Goal: Task Accomplishment & Management: Manage account settings

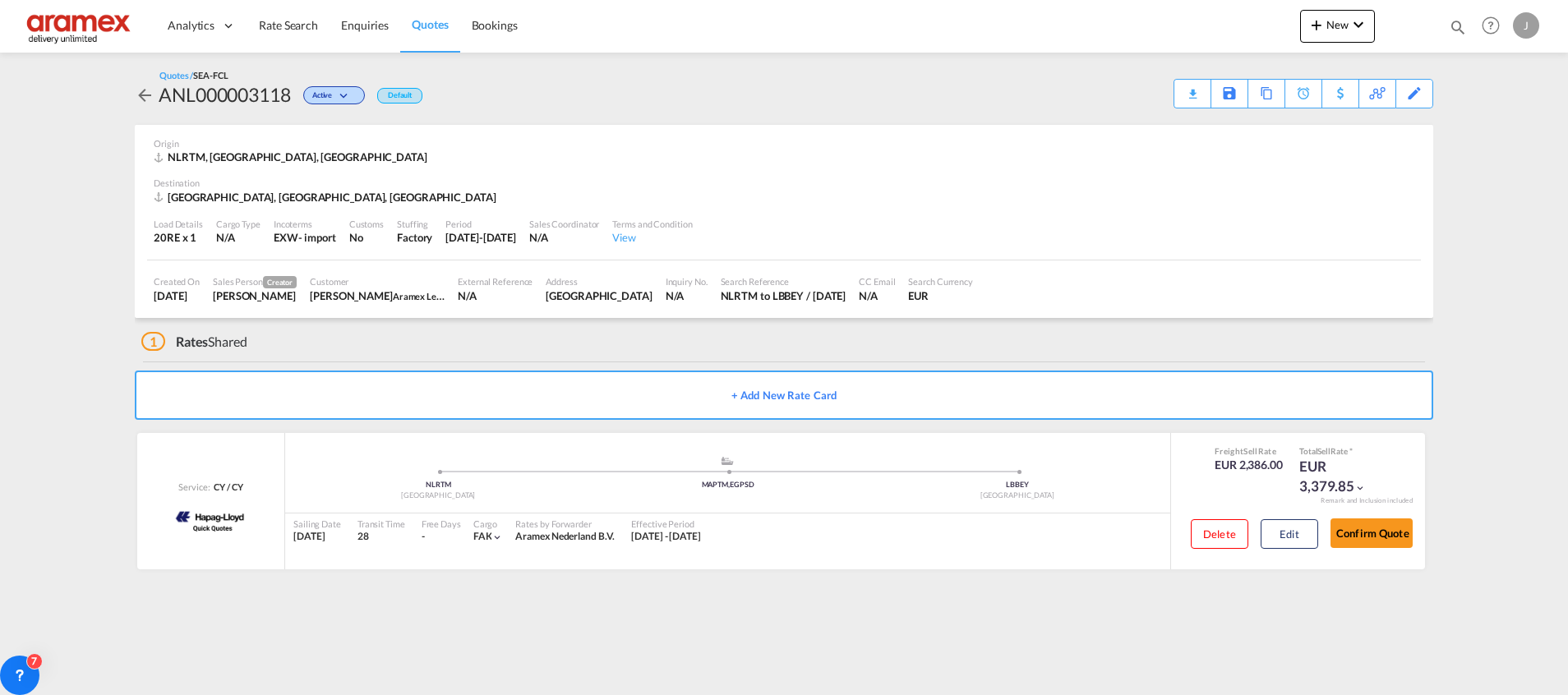
click at [445, 21] on span "Quotes" at bounding box center [429, 24] width 36 height 14
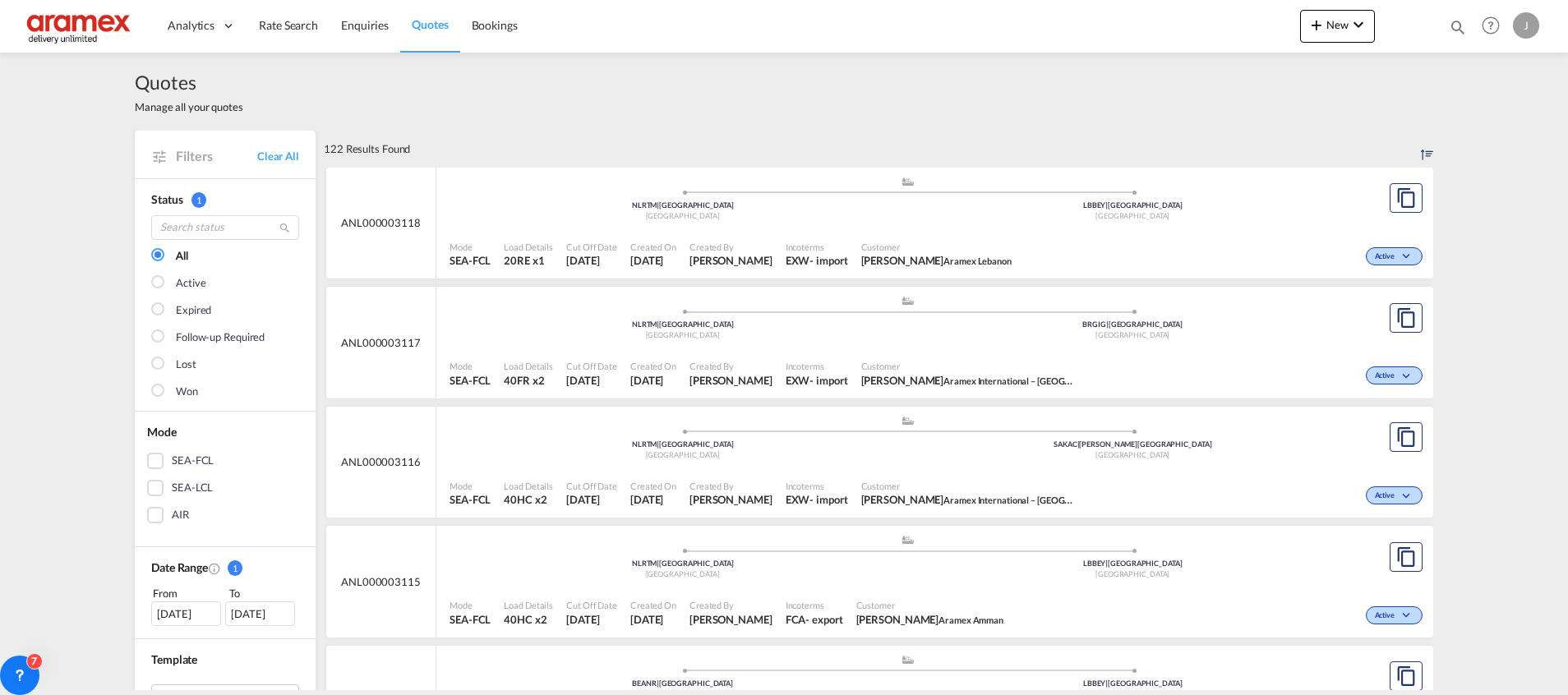
click at [154, 463] on div "SEA-FCL" at bounding box center [156, 461] width 17 height 17
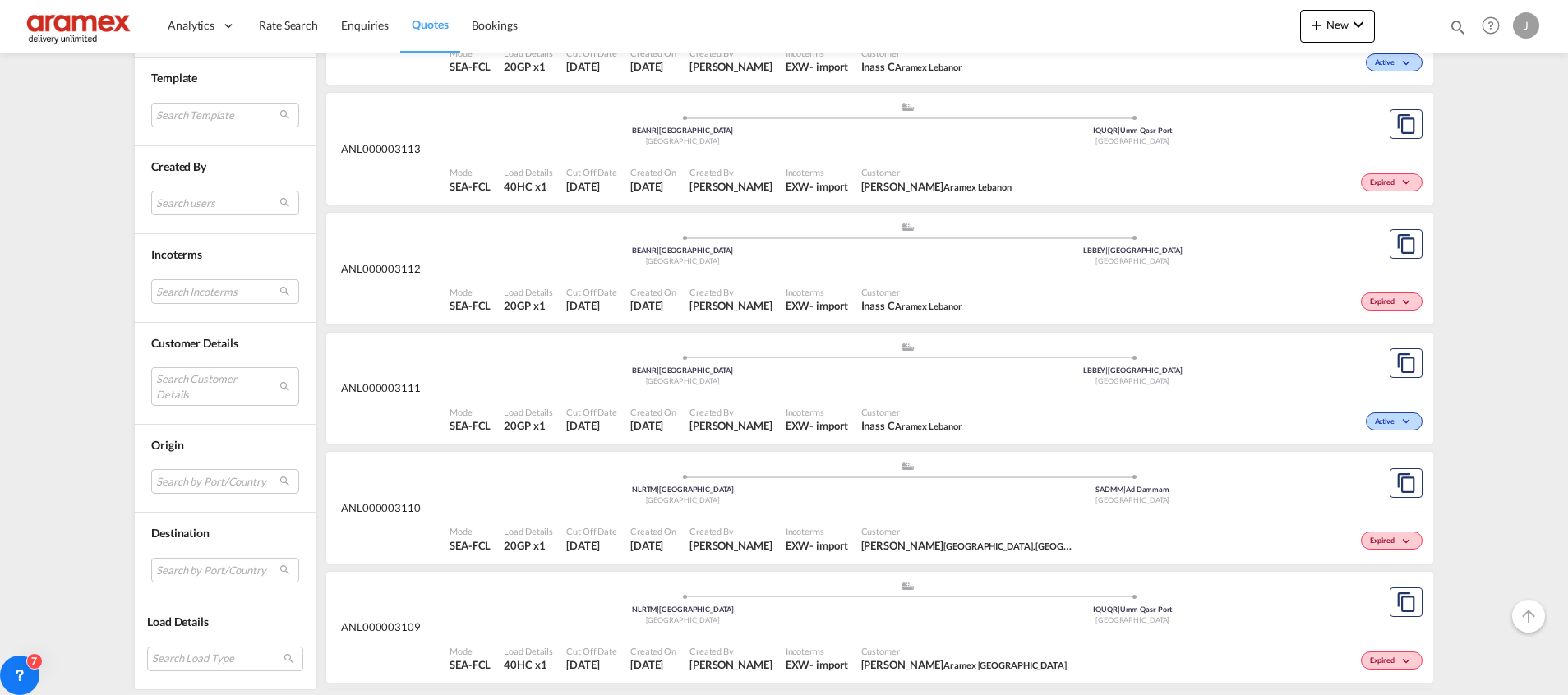
scroll to position [705, 0]
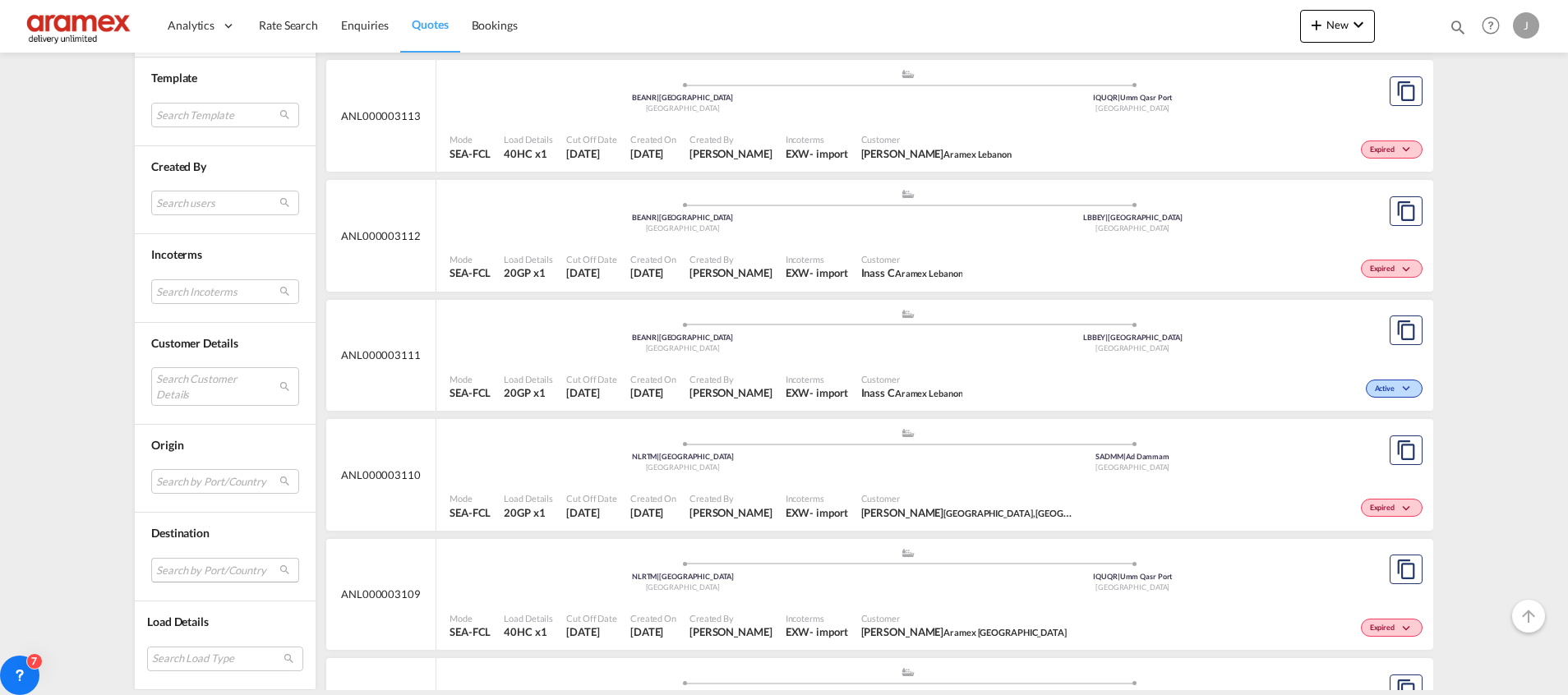
click at [181, 568] on md-select "Search by Port/Country JPNIC nichinan [GEOGRAPHIC_DATA] AEAMF mussafah [GEOGRAP…" at bounding box center [225, 570] width 148 height 25
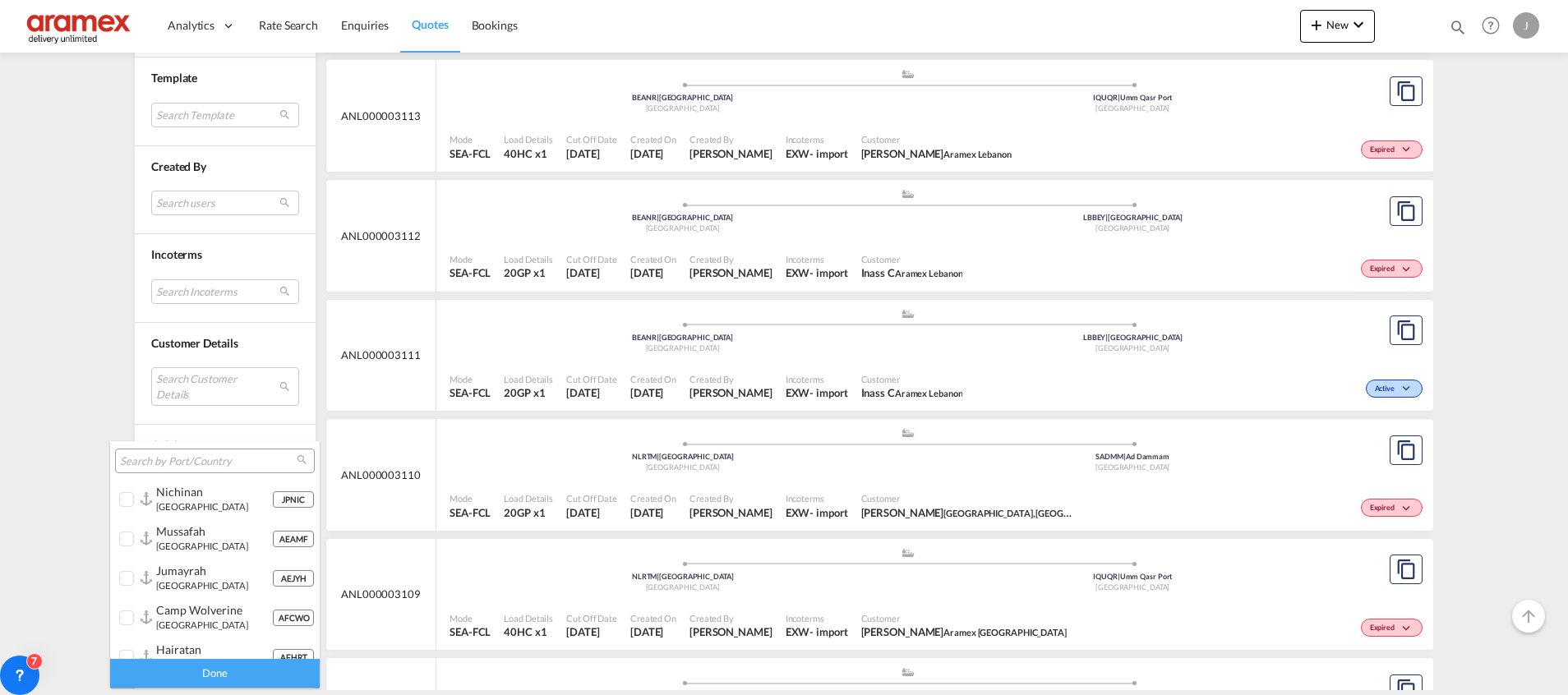
click at [199, 461] on input "search" at bounding box center [208, 461] width 177 height 15
paste input "[GEOGRAPHIC_DATA]"
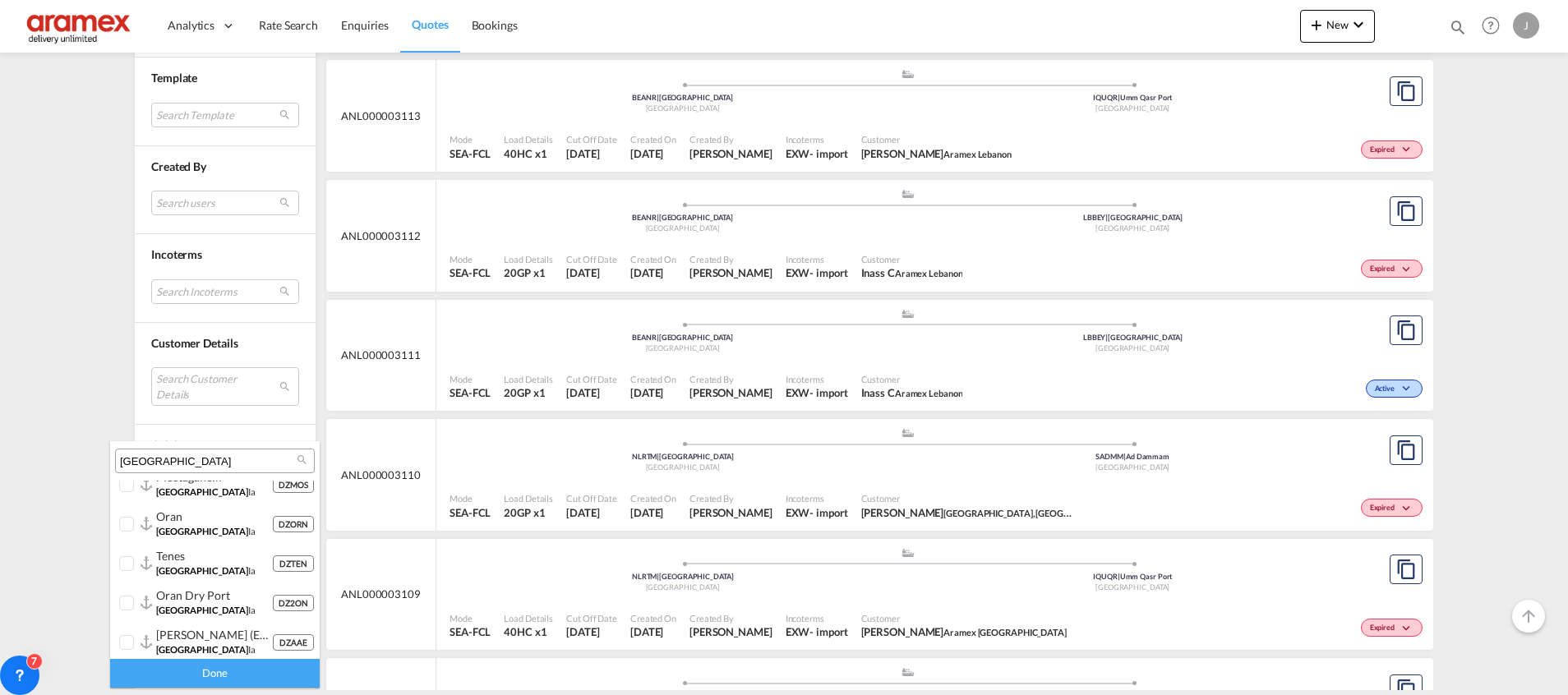
scroll to position [493, 0]
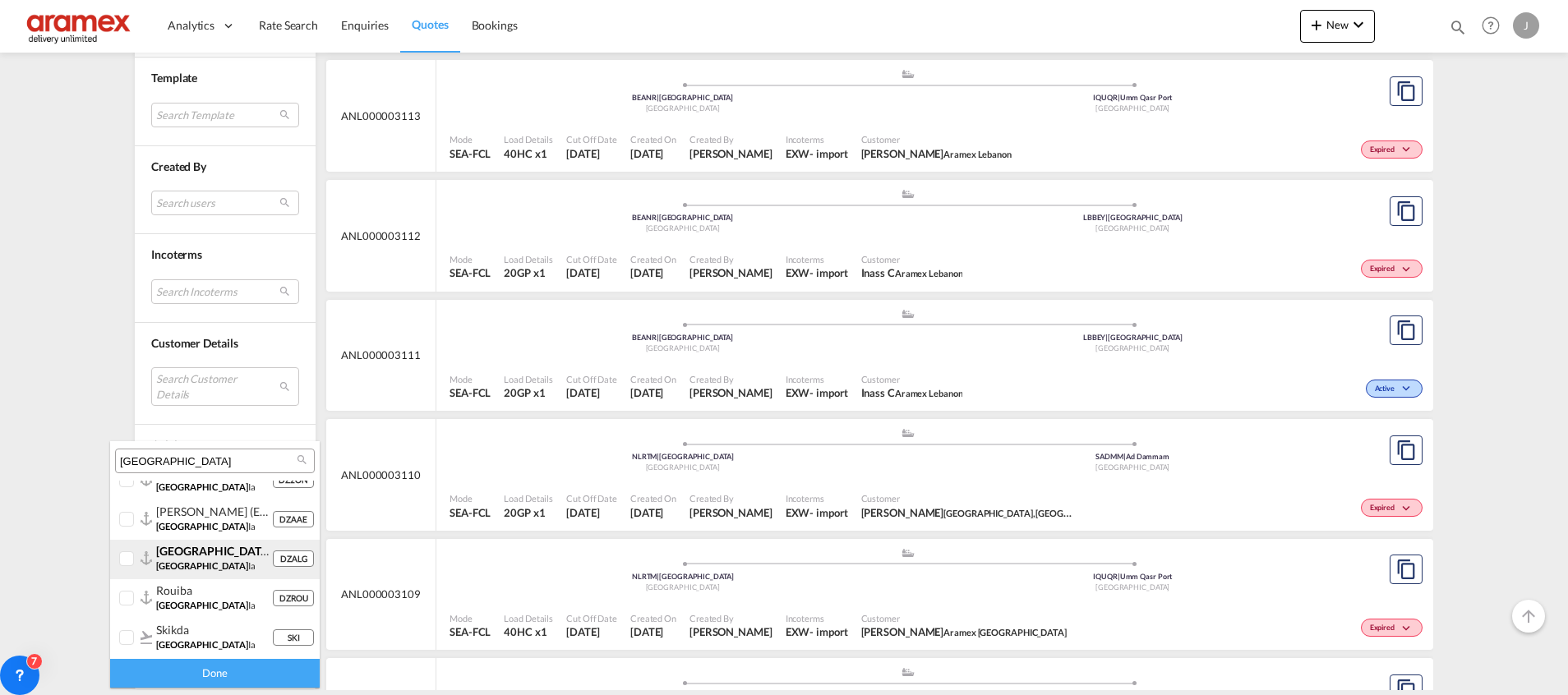
type input "[GEOGRAPHIC_DATA]"
click at [186, 561] on div "[GEOGRAPHIC_DATA] ([GEOGRAPHIC_DATA]) [GEOGRAPHIC_DATA] ia" at bounding box center [213, 558] width 116 height 28
click at [241, 675] on div "Done" at bounding box center [215, 673] width 210 height 29
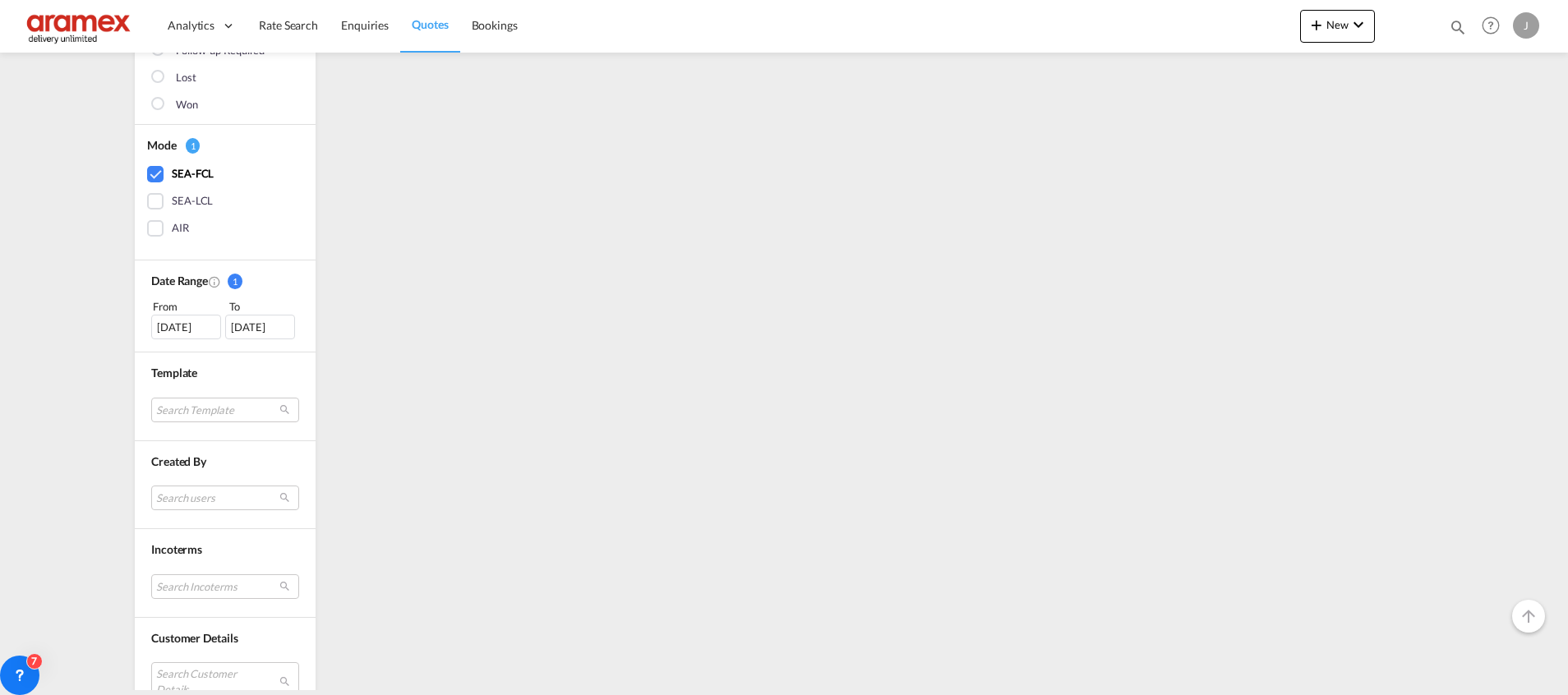
scroll to position [0, 0]
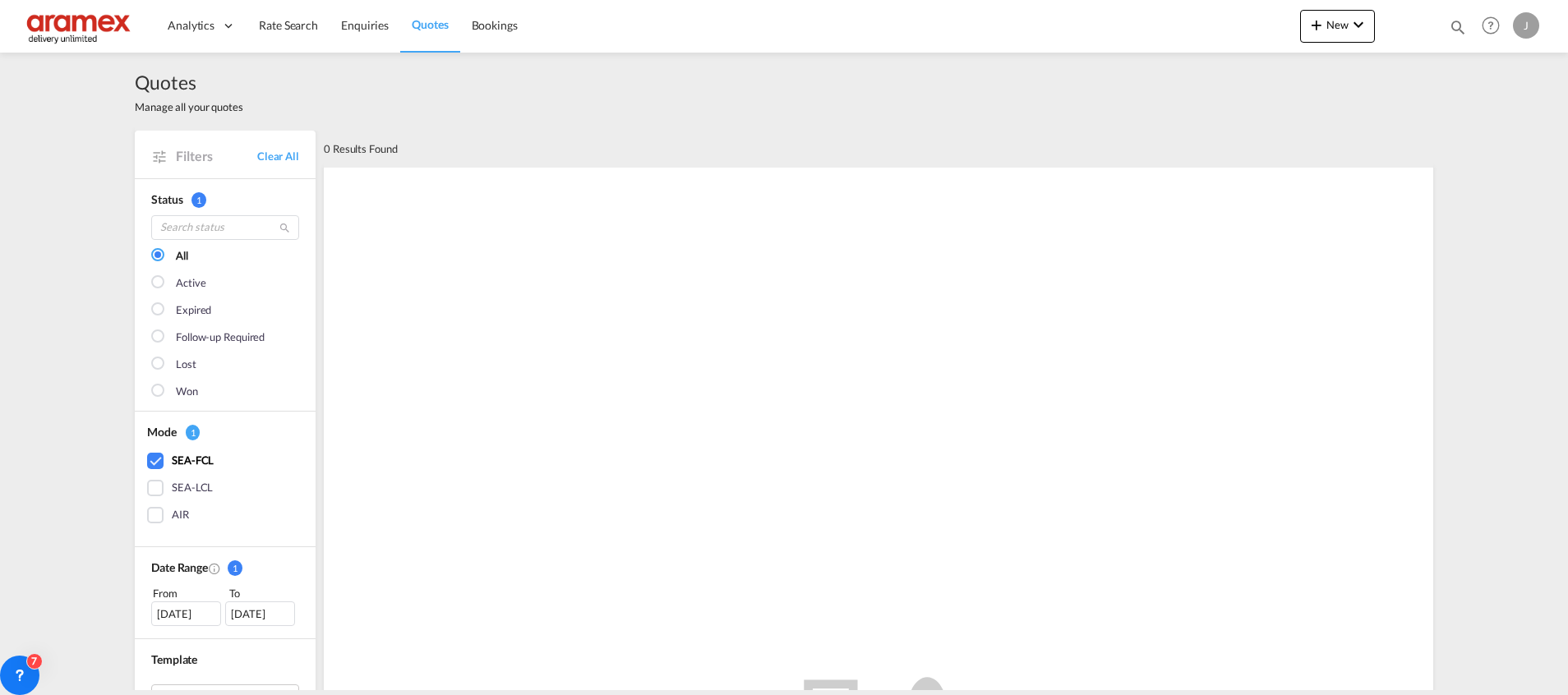
click at [172, 617] on div "[DATE]" at bounding box center [185, 613] width 70 height 25
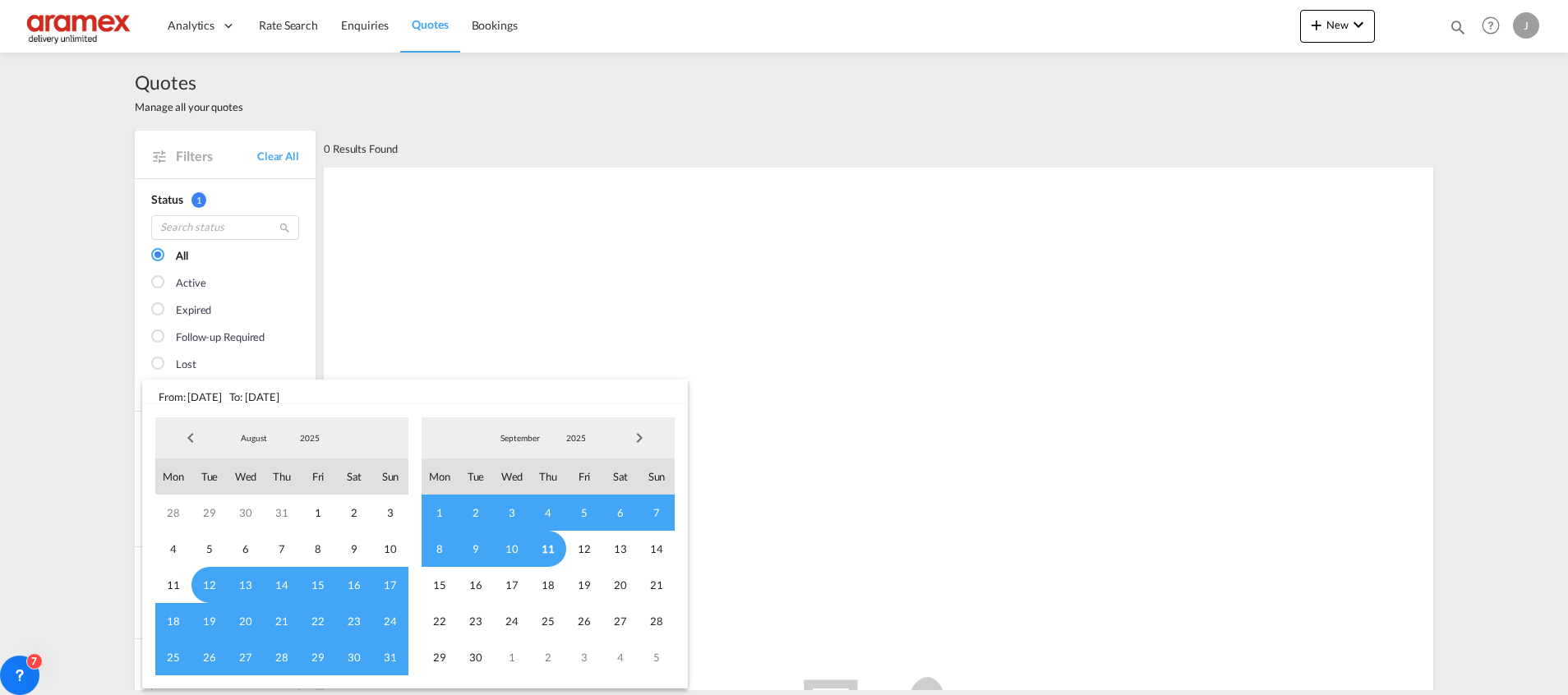
click at [192, 439] on span "Previous Month" at bounding box center [190, 437] width 32 height 32
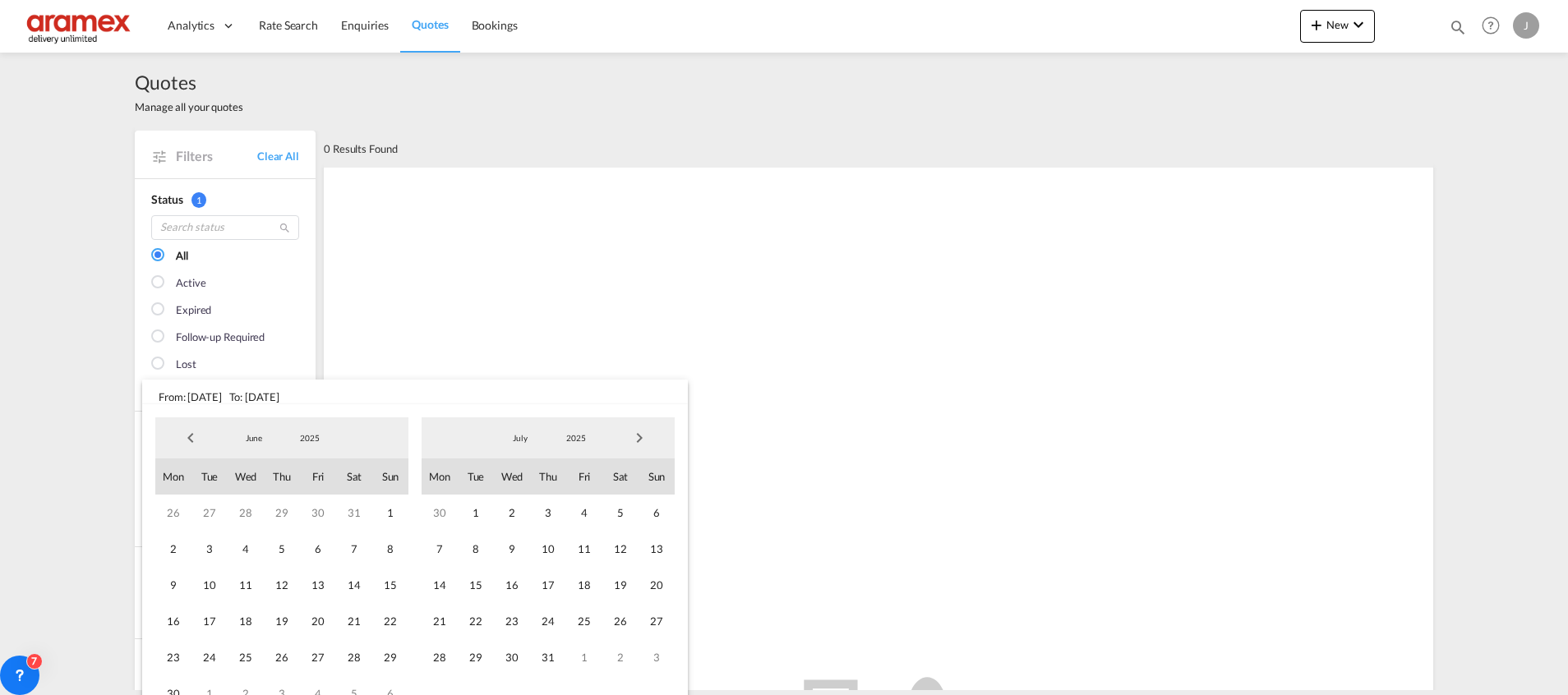
click at [192, 439] on span "Previous Month" at bounding box center [190, 437] width 32 height 32
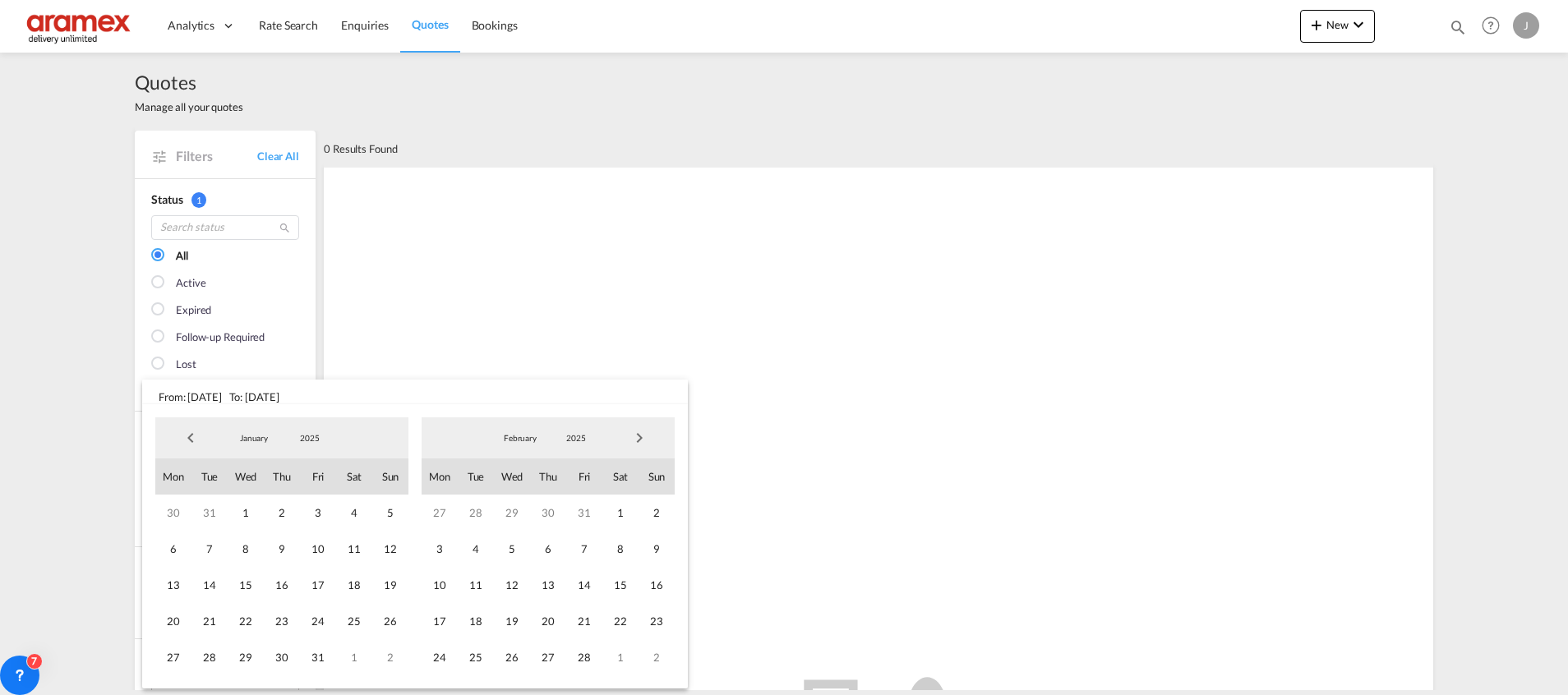
click at [192, 439] on span "Previous Month" at bounding box center [190, 437] width 32 height 32
click at [647, 435] on span "Next Month" at bounding box center [639, 437] width 32 height 32
click at [319, 519] on span "3" at bounding box center [318, 512] width 36 height 36
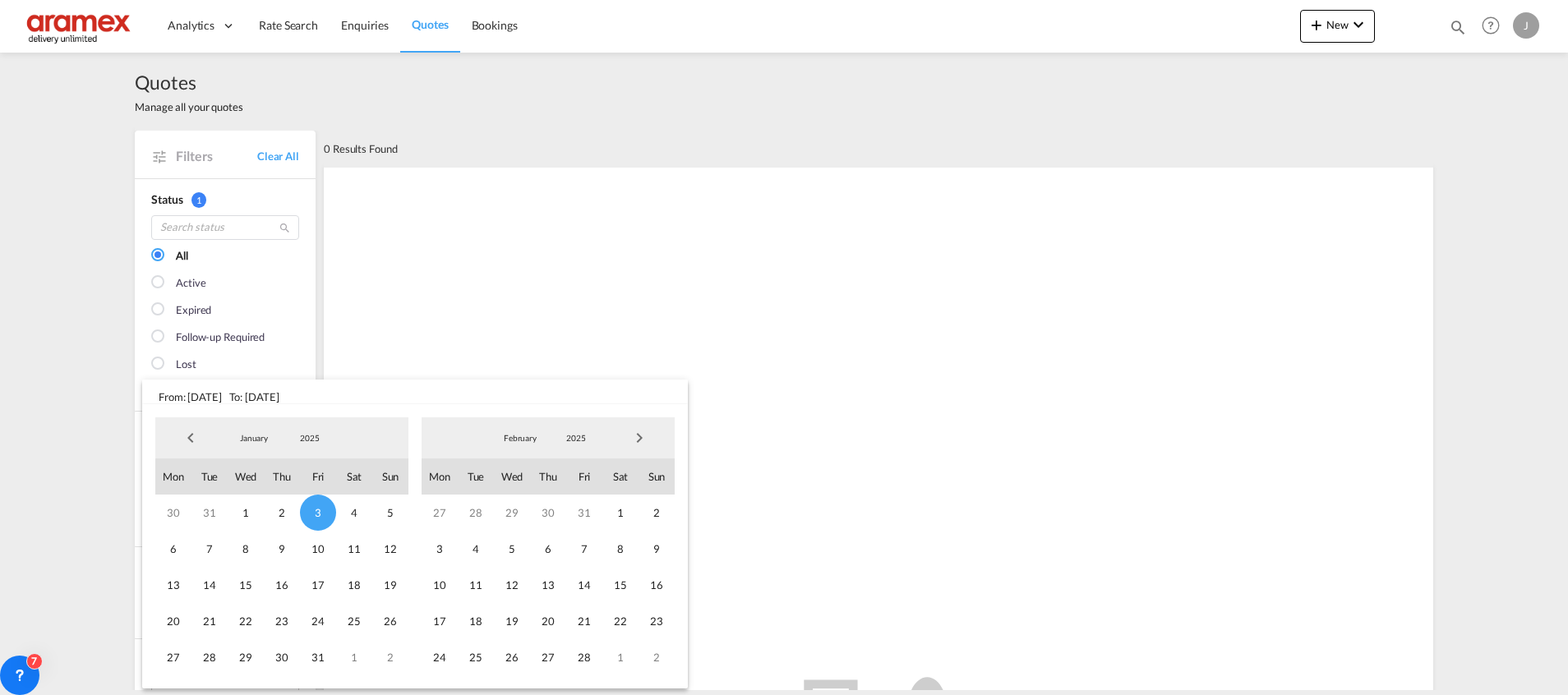
click at [631, 441] on span "Next Month" at bounding box center [639, 437] width 32 height 32
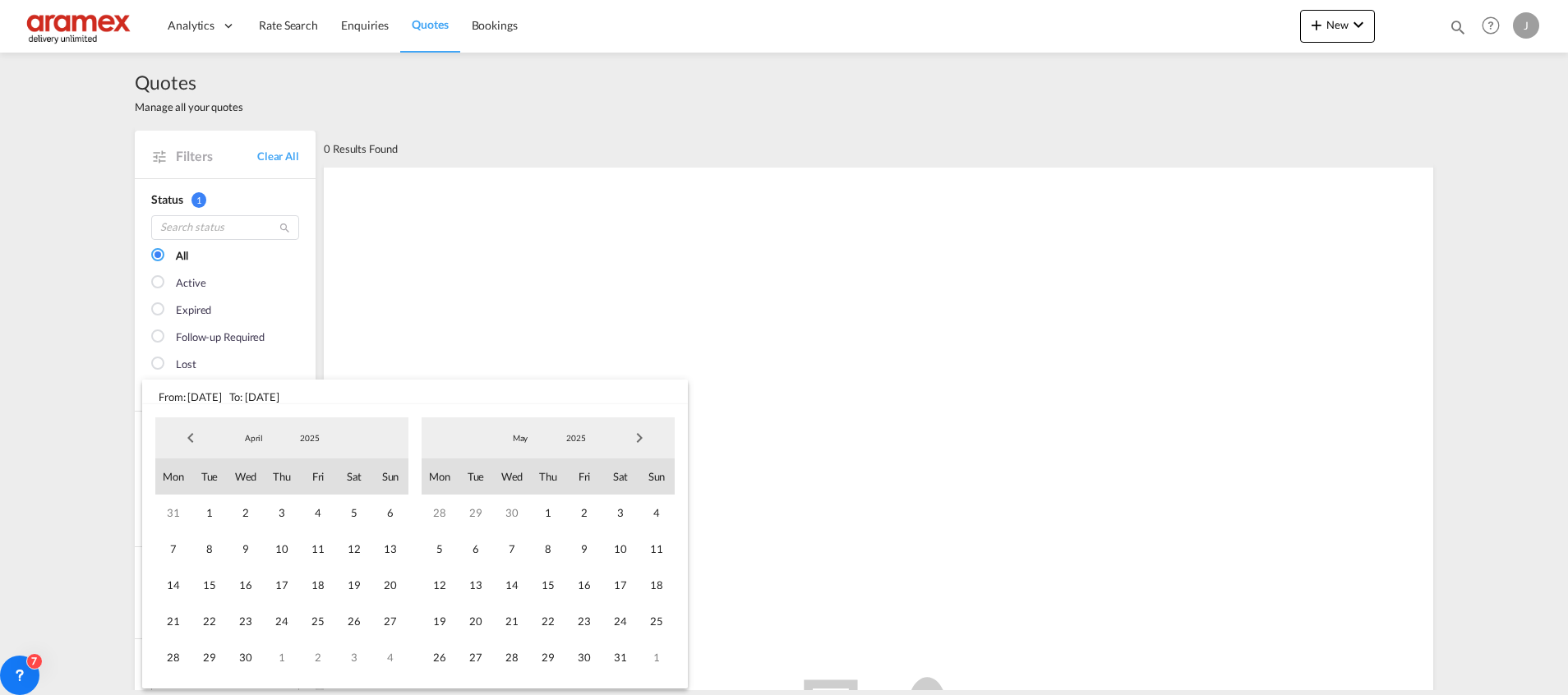
click at [631, 441] on span "Next Month" at bounding box center [639, 437] width 32 height 32
click at [548, 545] on span "11" at bounding box center [548, 549] width 36 height 36
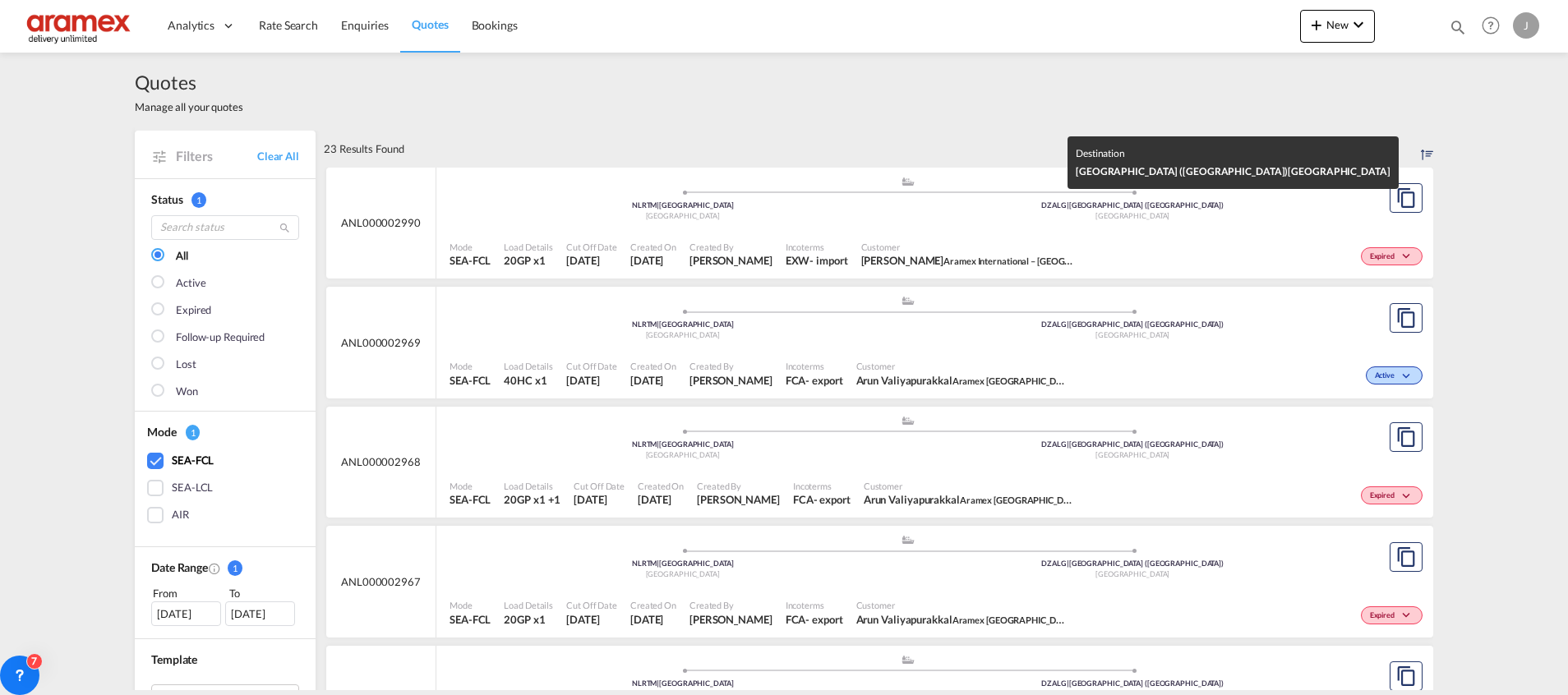
click at [982, 203] on div "DZALG | [GEOGRAPHIC_DATA] ([GEOGRAPHIC_DATA])" at bounding box center [1133, 206] width 451 height 11
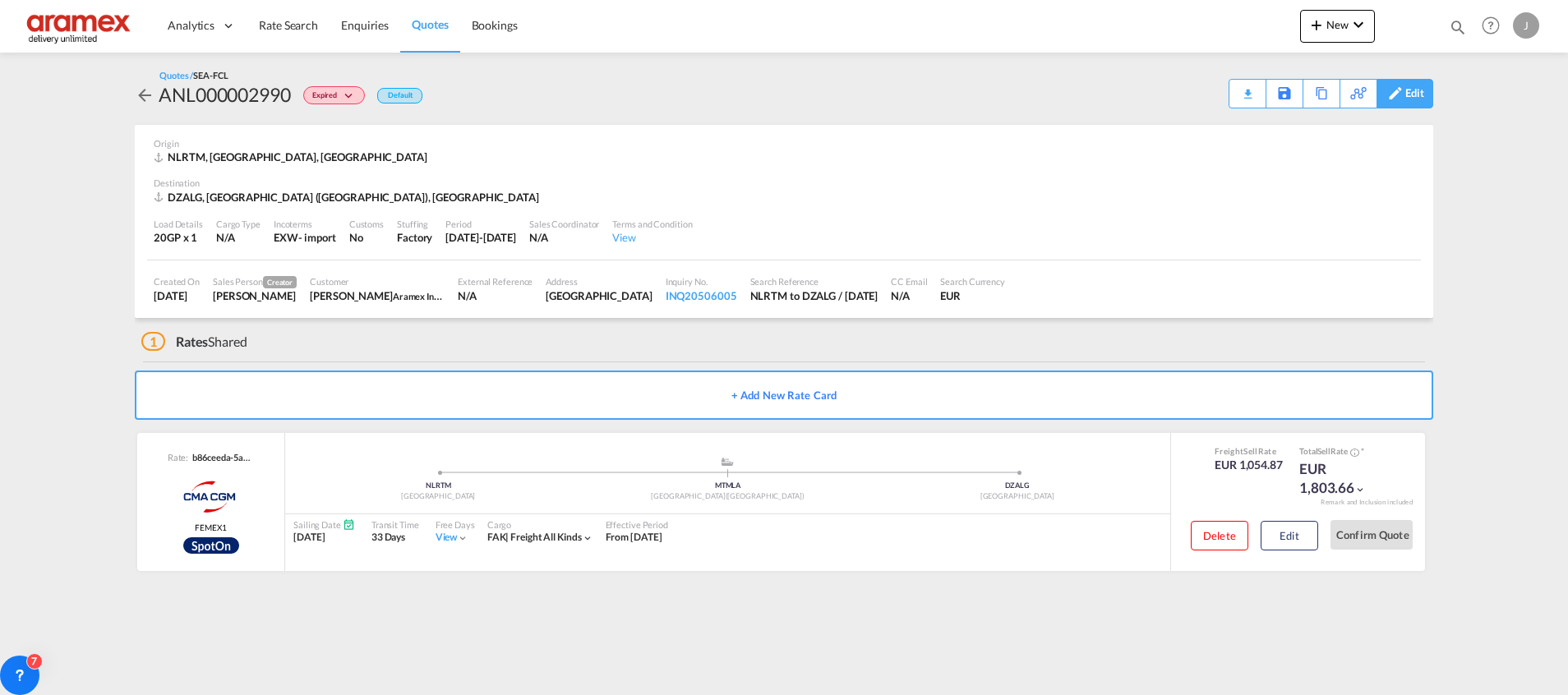
click at [1411, 95] on div "Edit" at bounding box center [1415, 94] width 19 height 28
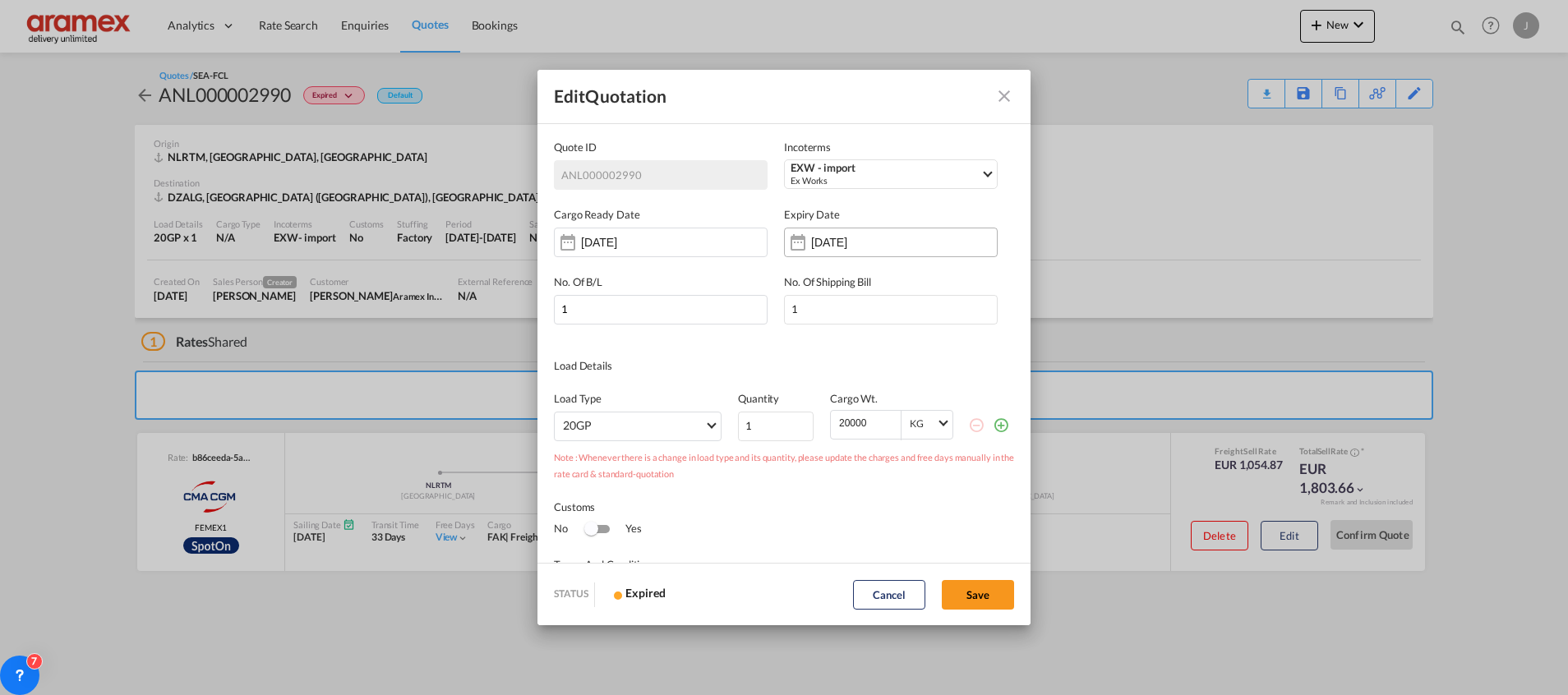
click at [866, 241] on input "[DATE]" at bounding box center [863, 242] width 104 height 13
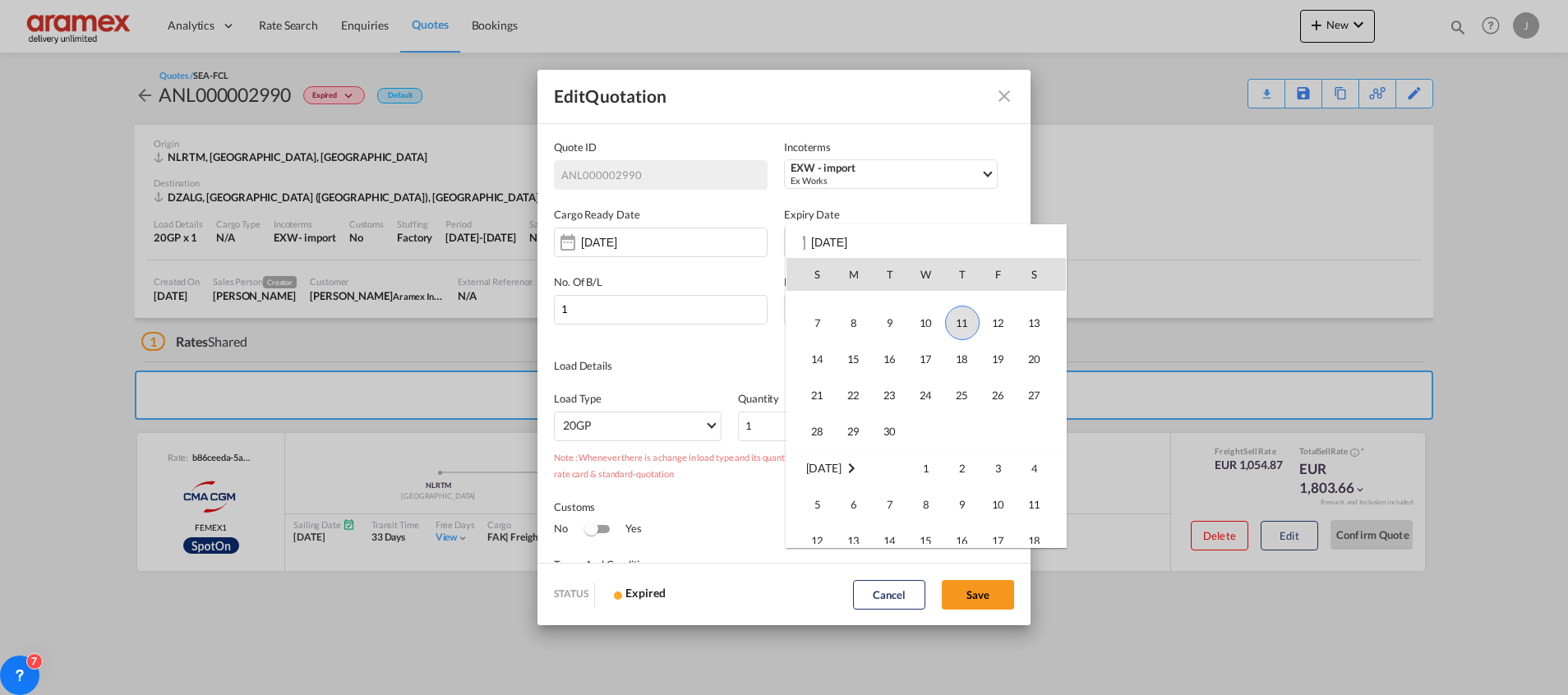
scroll to position [246, 0]
click at [966, 350] on span "11" at bounding box center [962, 353] width 34 height 34
type input "[DATE]"
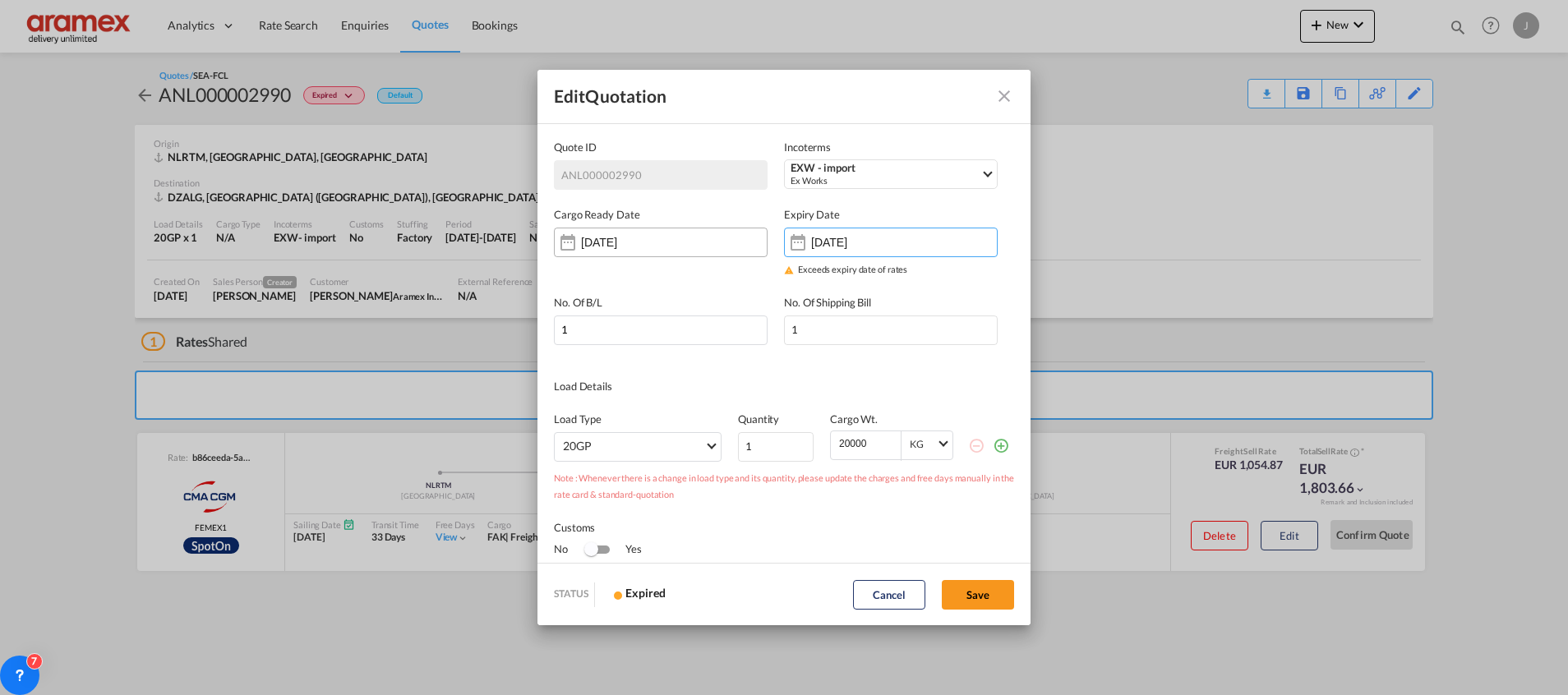
click at [687, 238] on div "[DATE]" at bounding box center [660, 243] width 213 height 30
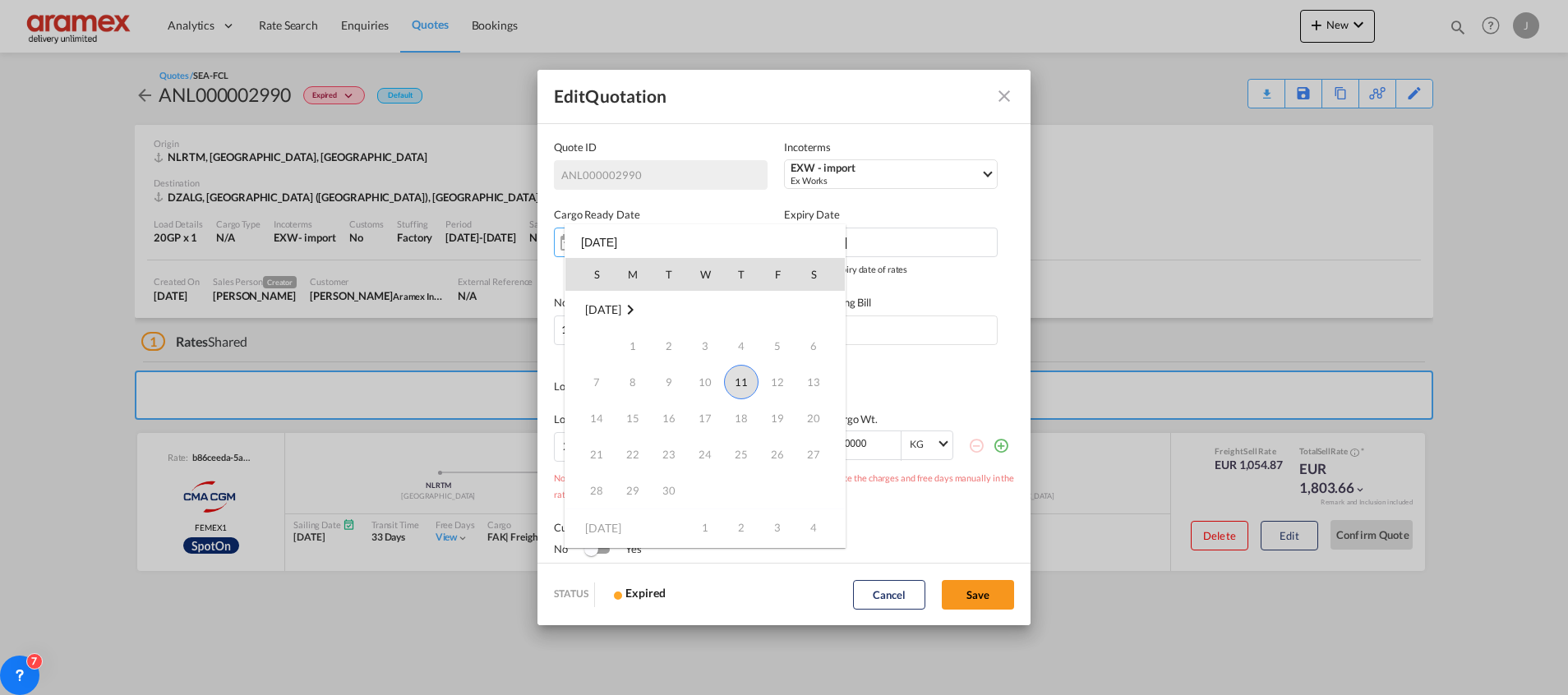
click at [752, 380] on span "11" at bounding box center [741, 382] width 34 height 34
type input "[DATE]"
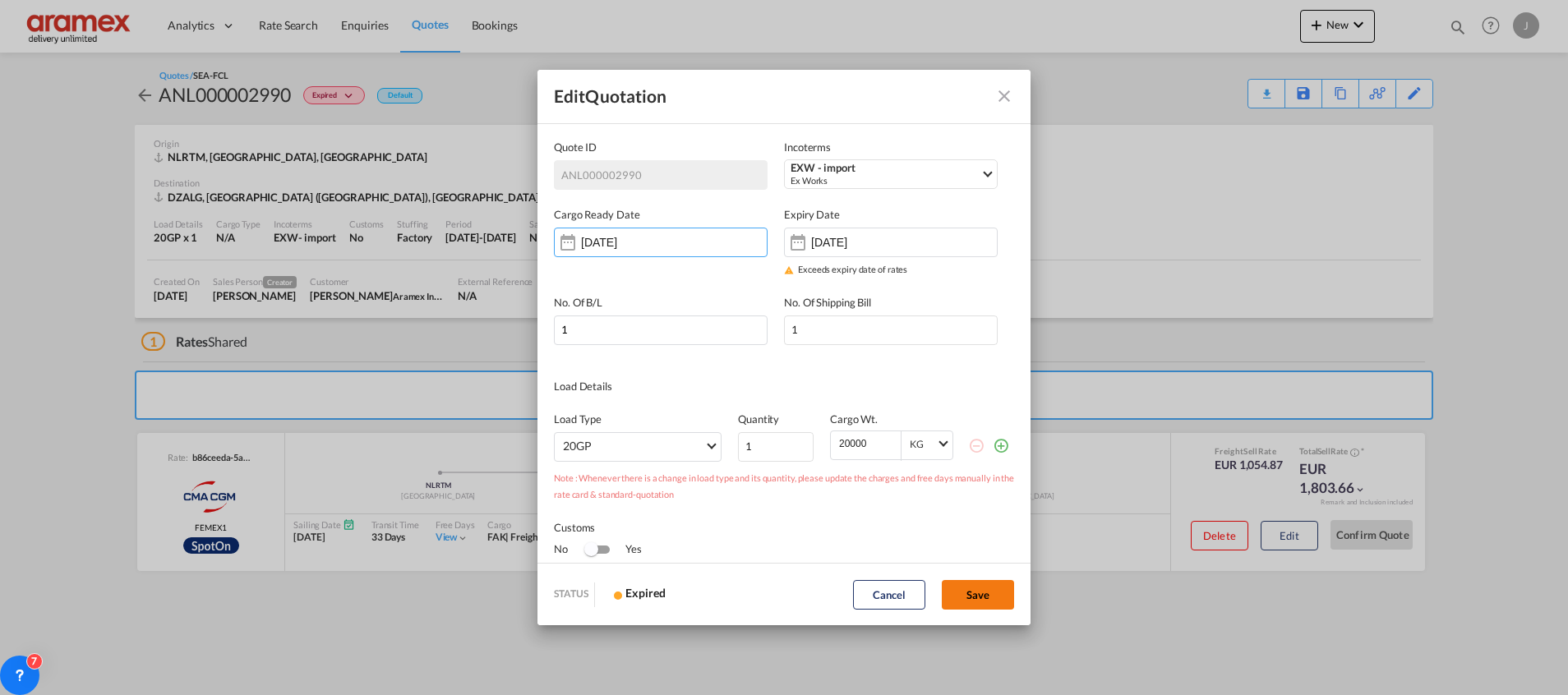
click at [980, 589] on button "Save" at bounding box center [978, 595] width 72 height 30
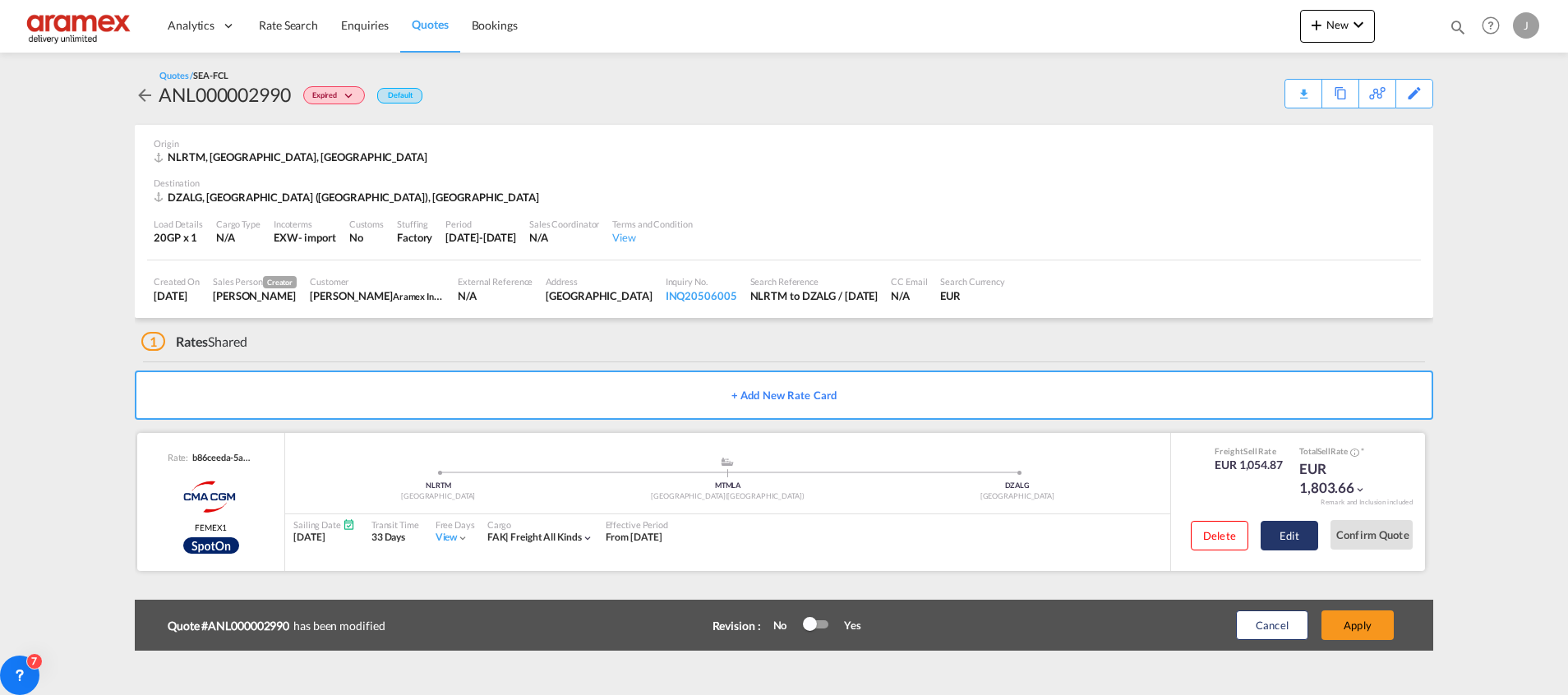
click at [1287, 535] on button "Edit" at bounding box center [1290, 536] width 57 height 30
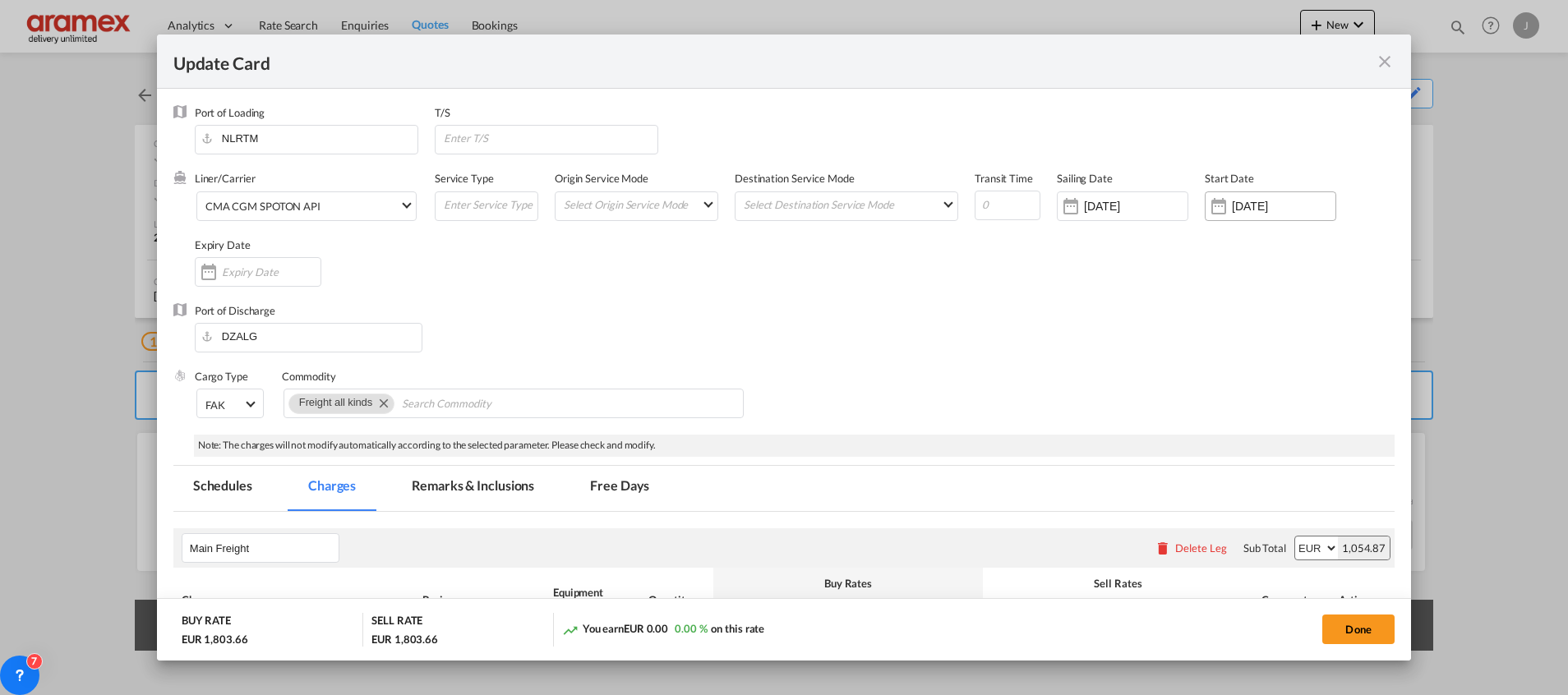
click at [1241, 208] on input "[DATE]" at bounding box center [1284, 206] width 104 height 13
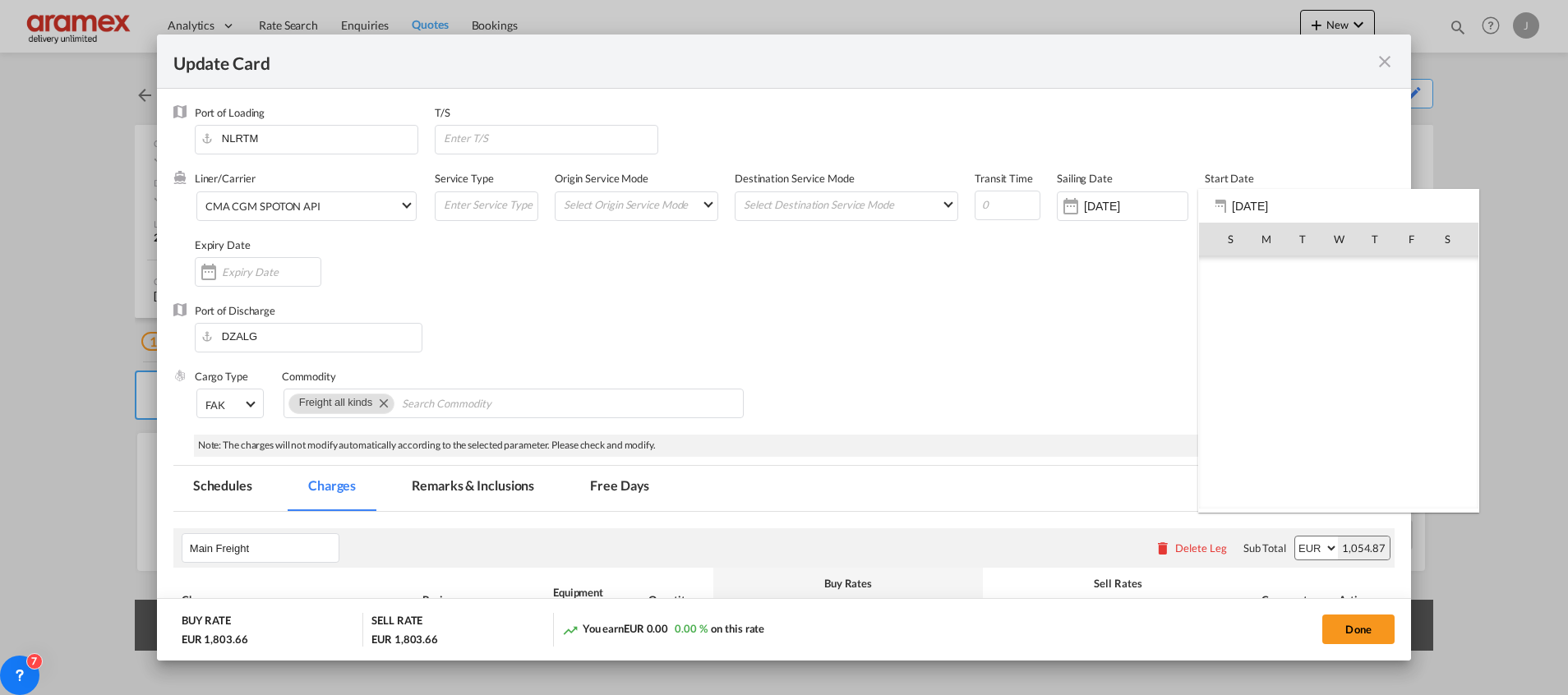
scroll to position [380047, 0]
click at [1117, 206] on div at bounding box center [784, 348] width 1568 height 695
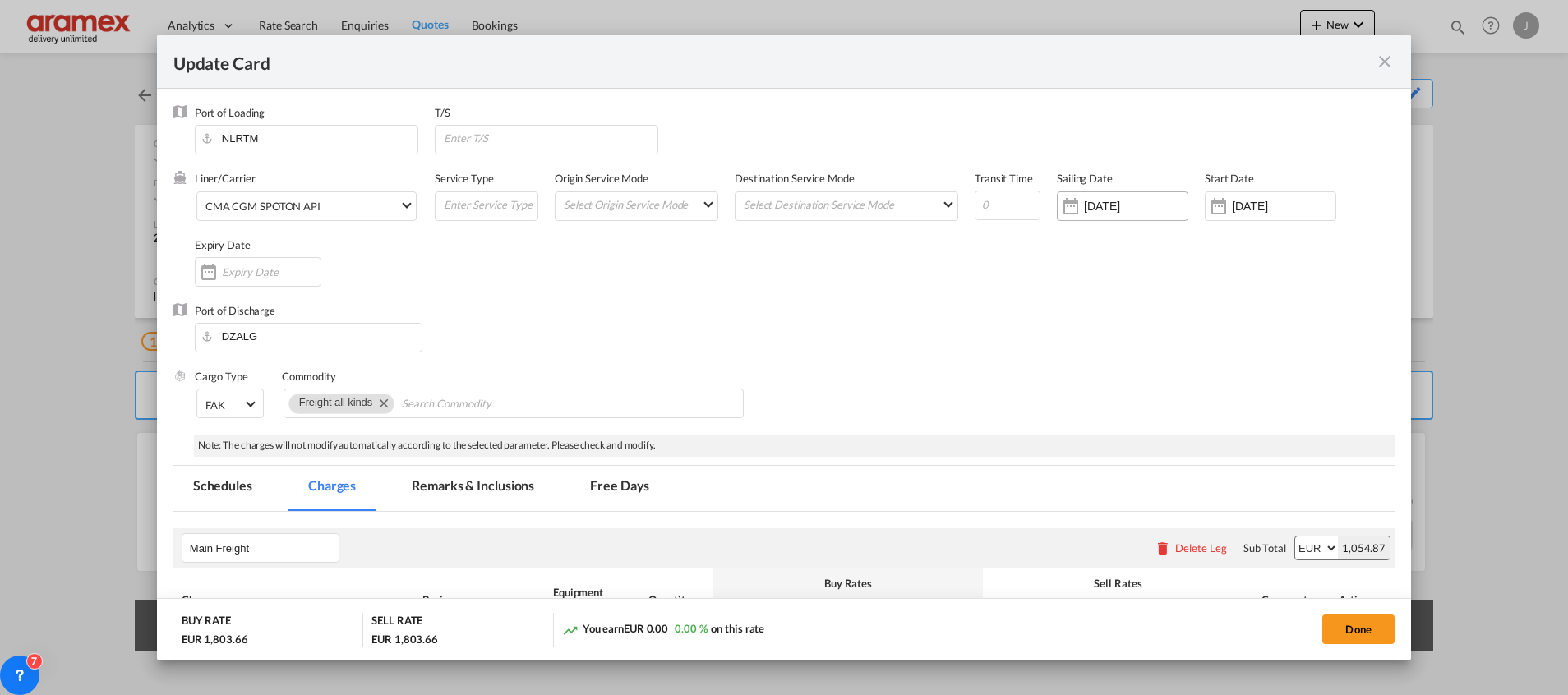
click at [1090, 206] on input "[DATE]" at bounding box center [1136, 206] width 104 height 13
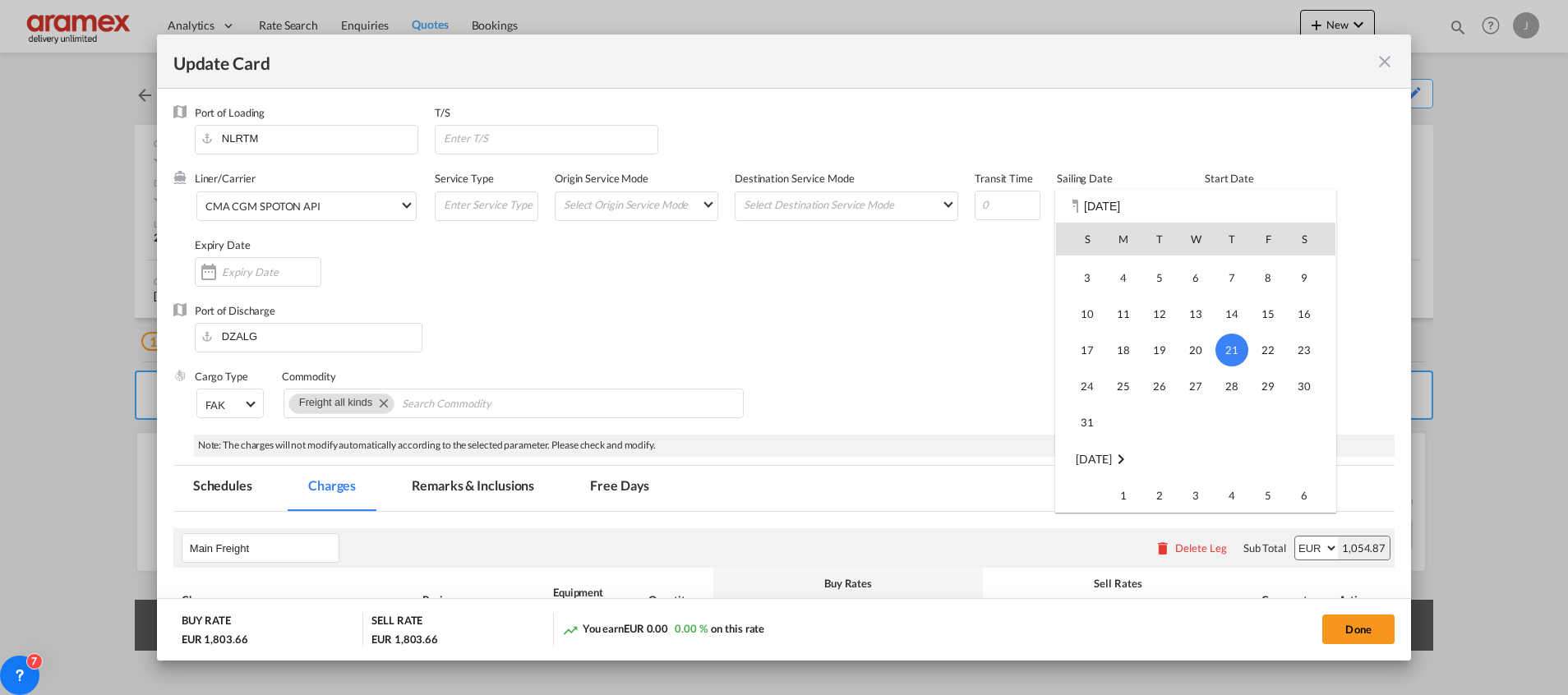
scroll to position [341, 0]
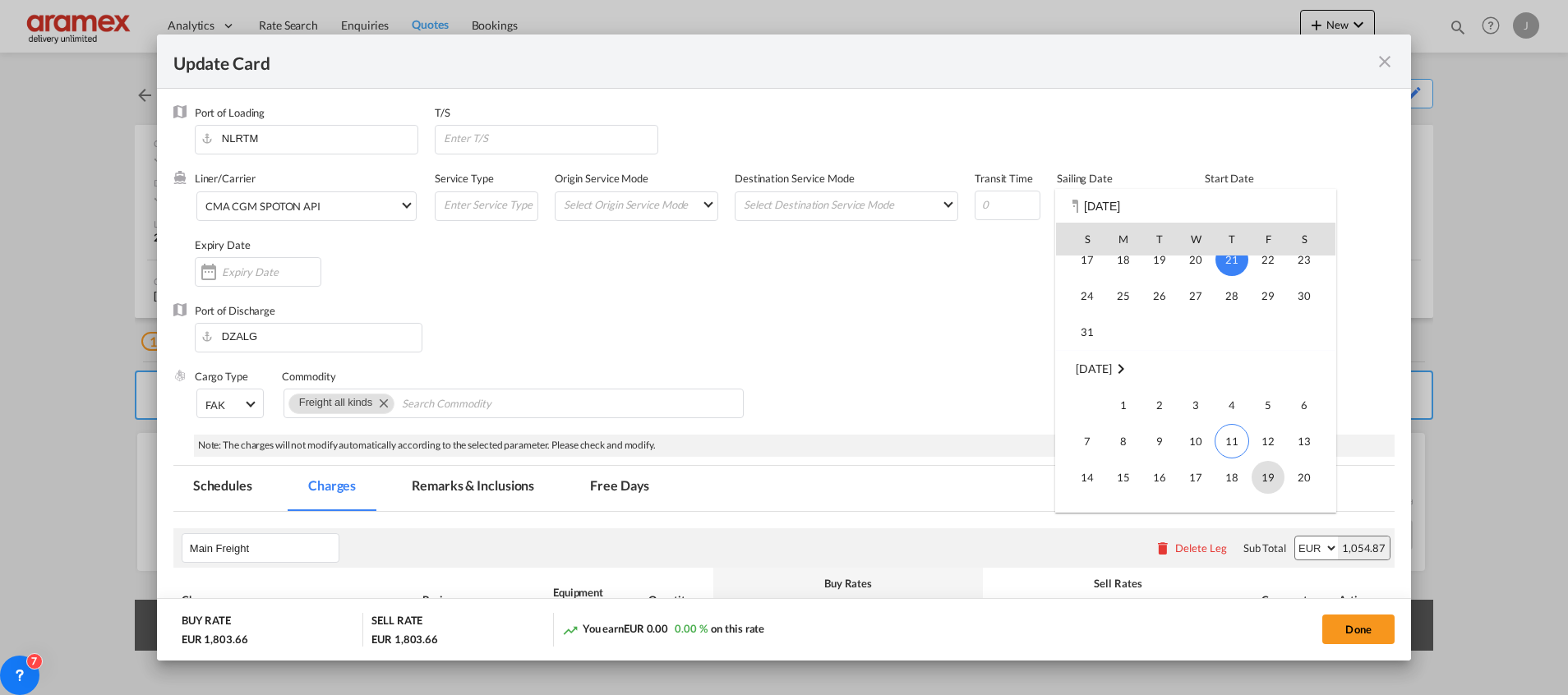
click at [1266, 478] on span "19" at bounding box center [1268, 476] width 32 height 32
type input "[DATE]"
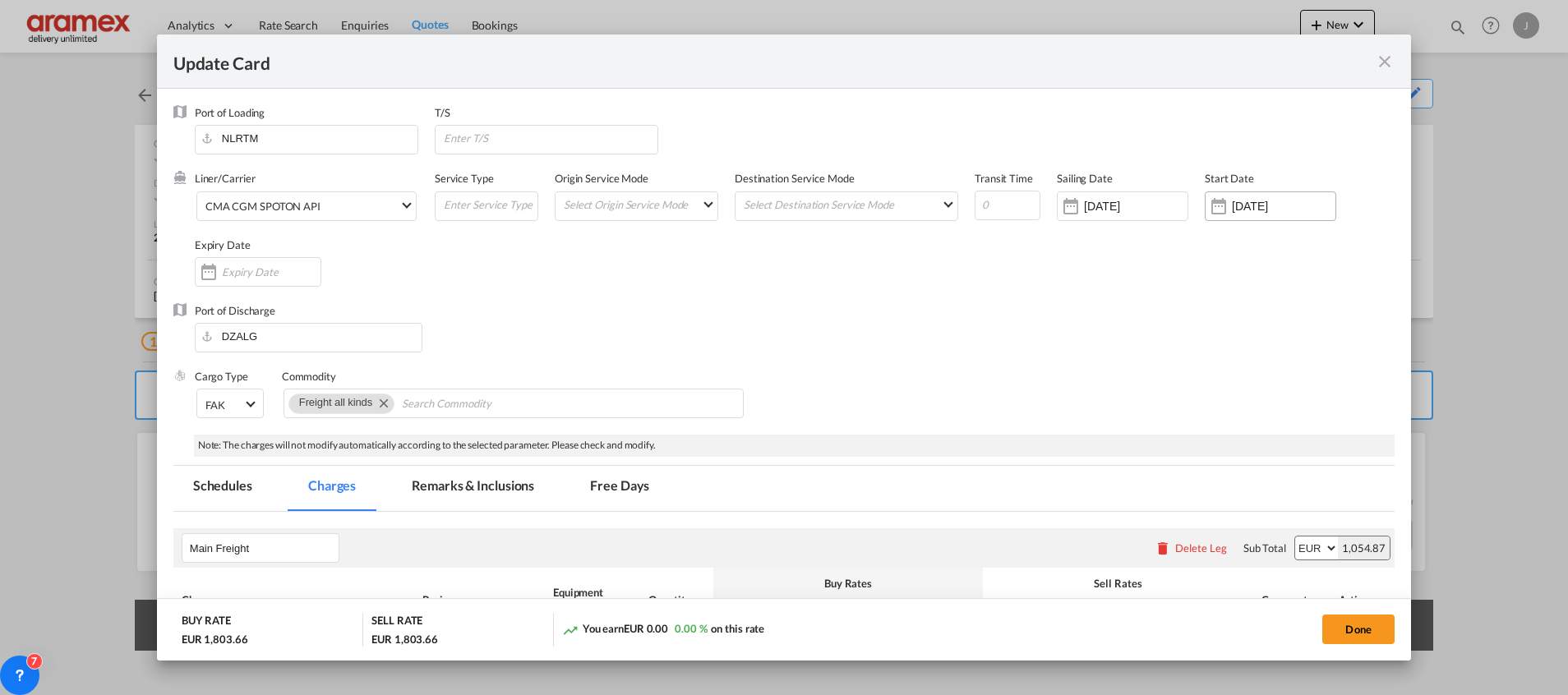
click at [1232, 202] on input "[DATE]" at bounding box center [1284, 206] width 104 height 13
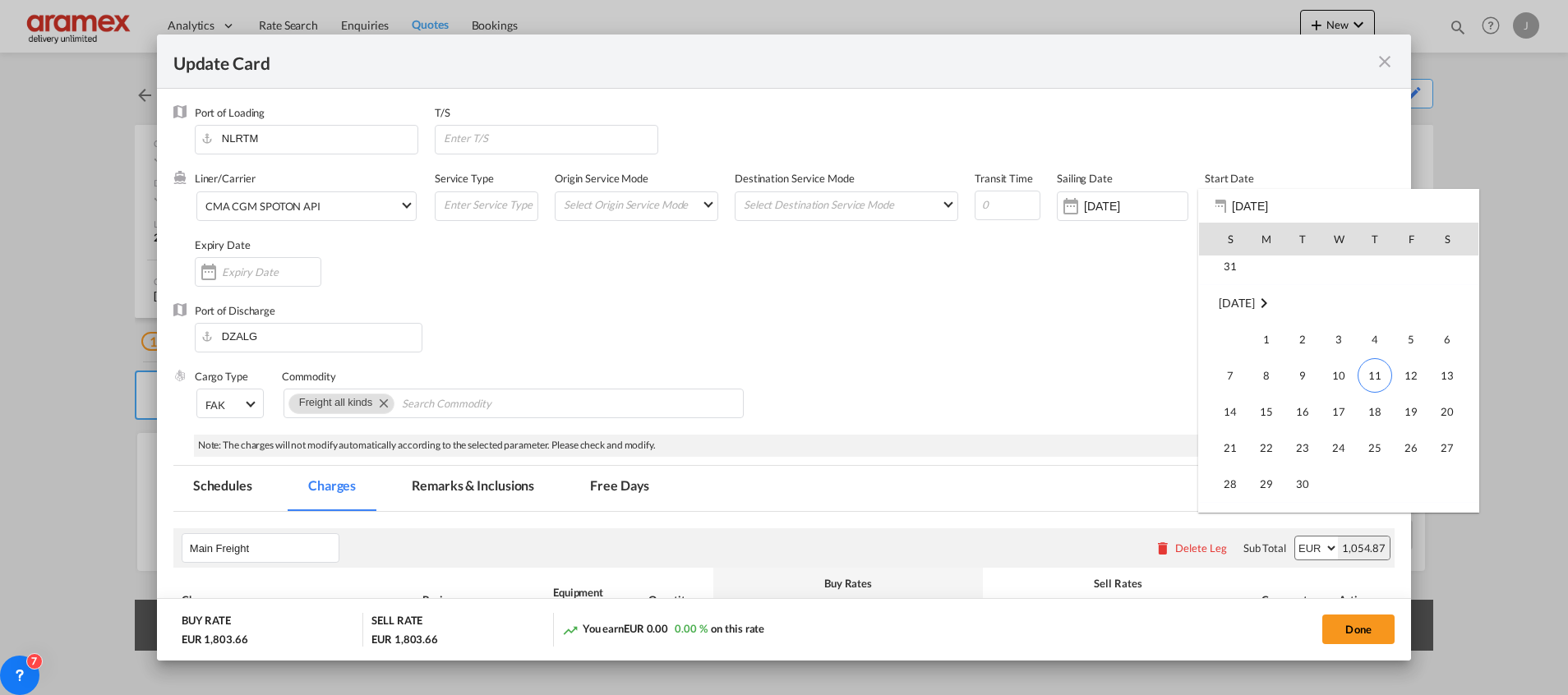
scroll to position [380540, 0]
click at [1380, 288] on span "11" at bounding box center [1374, 288] width 34 height 34
type input "[DATE]"
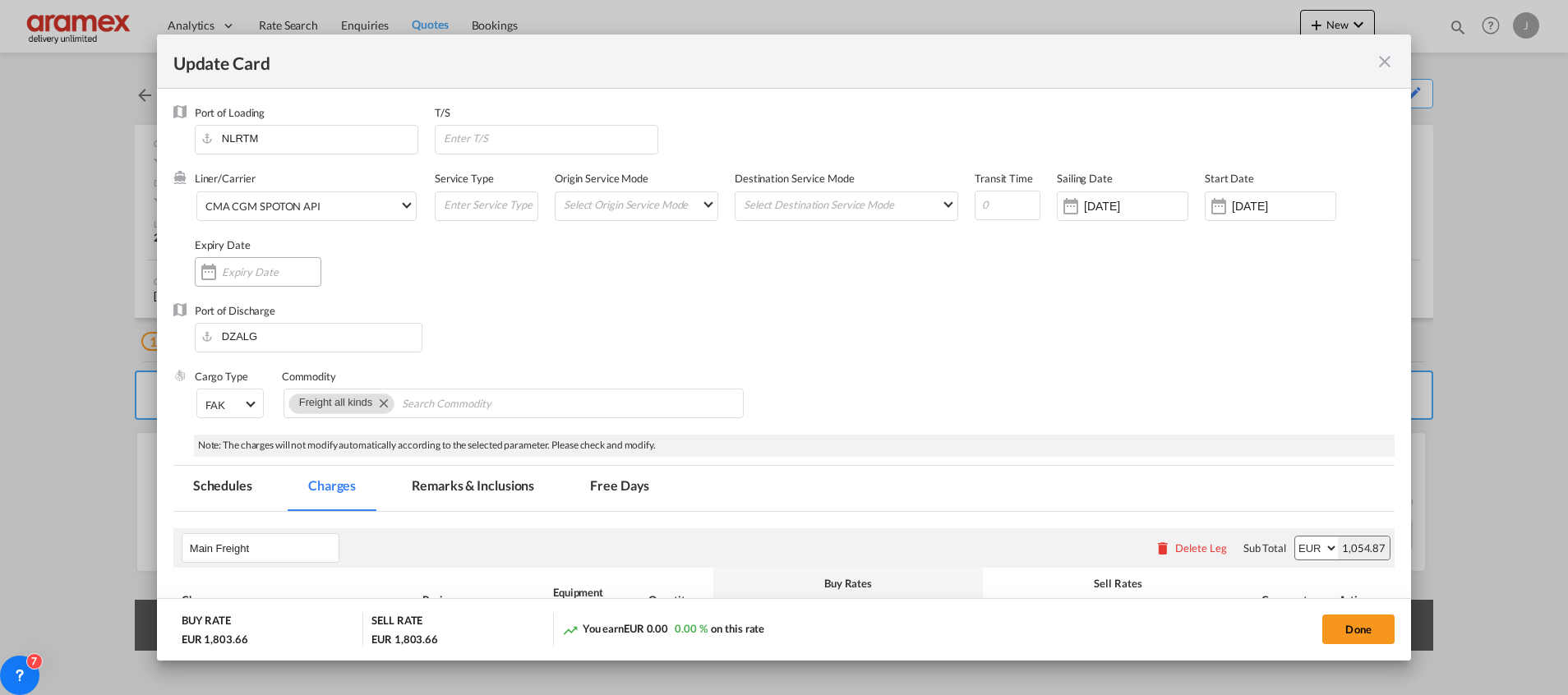
click at [281, 267] on input "Update Card Port ..." at bounding box center [271, 272] width 98 height 13
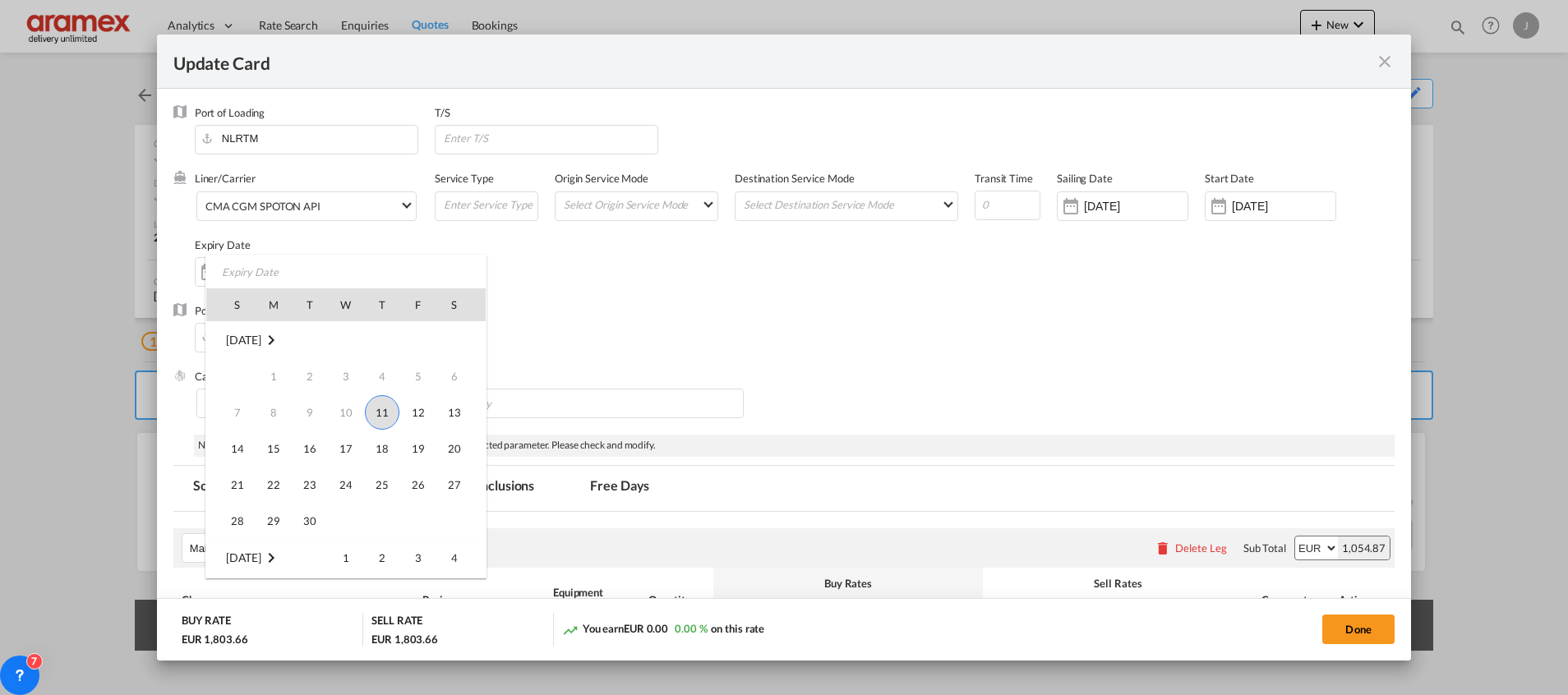
click at [395, 416] on span "11" at bounding box center [382, 411] width 34 height 34
type input "[DATE]"
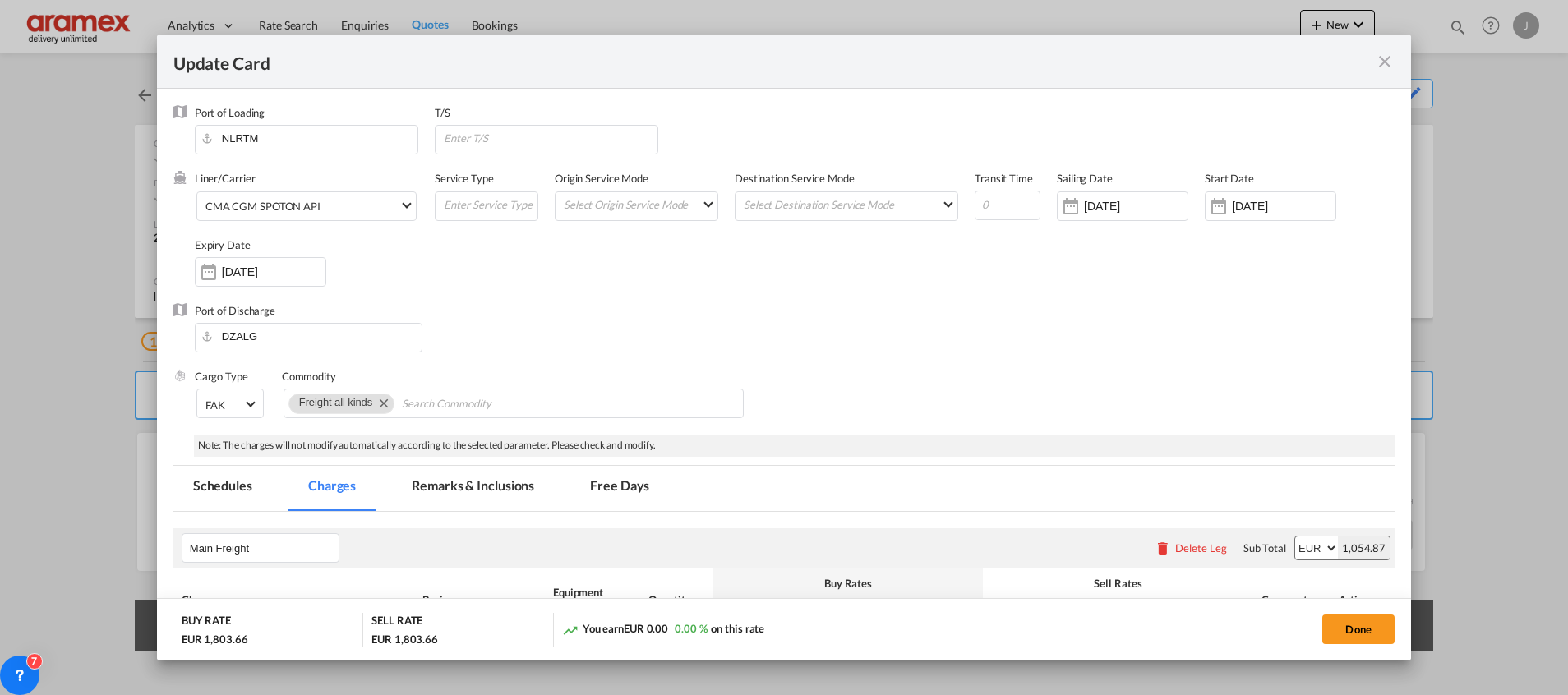
click at [1064, 344] on div "Port of Discharge [GEOGRAPHIC_DATA]" at bounding box center [784, 335] width 1221 height 66
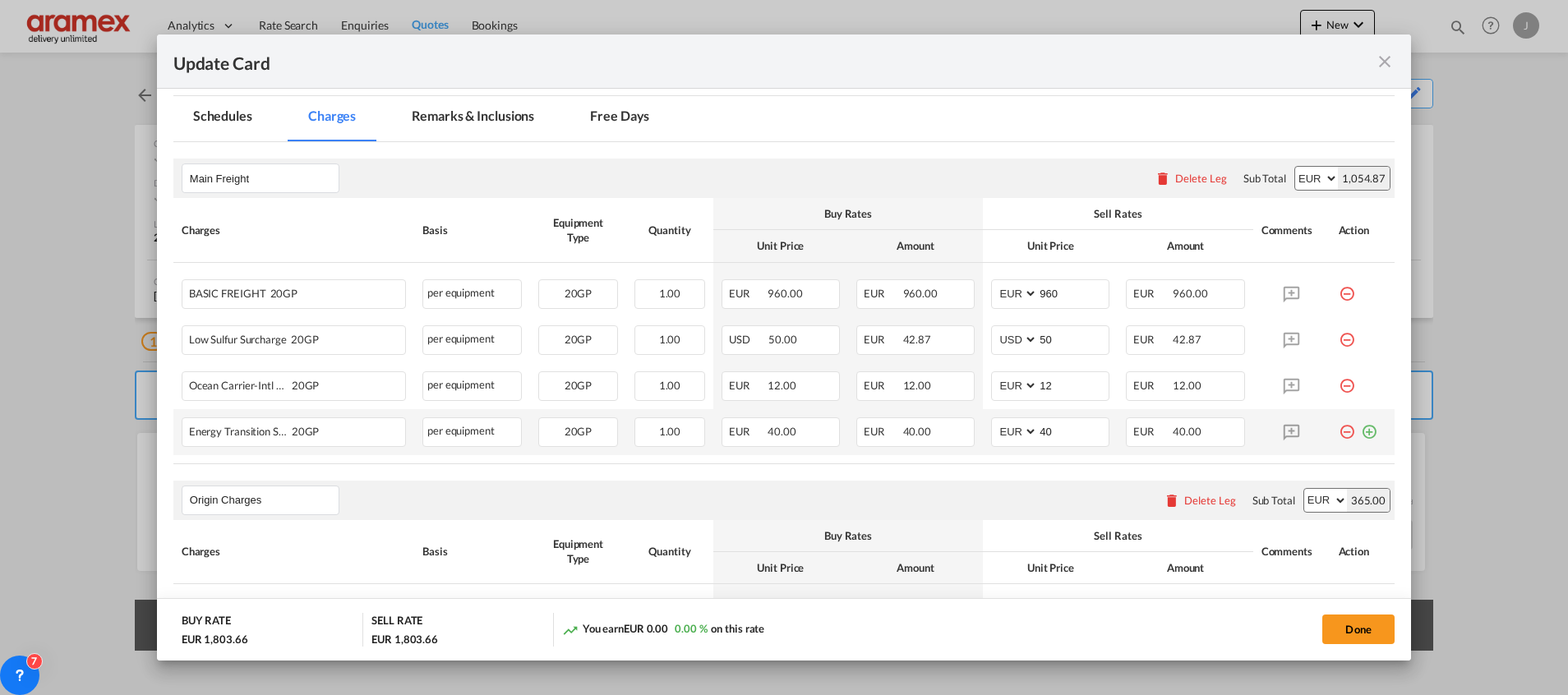
click at [1361, 428] on md-icon "icon-plus-circle-outline green-400-fg" at bounding box center [1370, 425] width 17 height 17
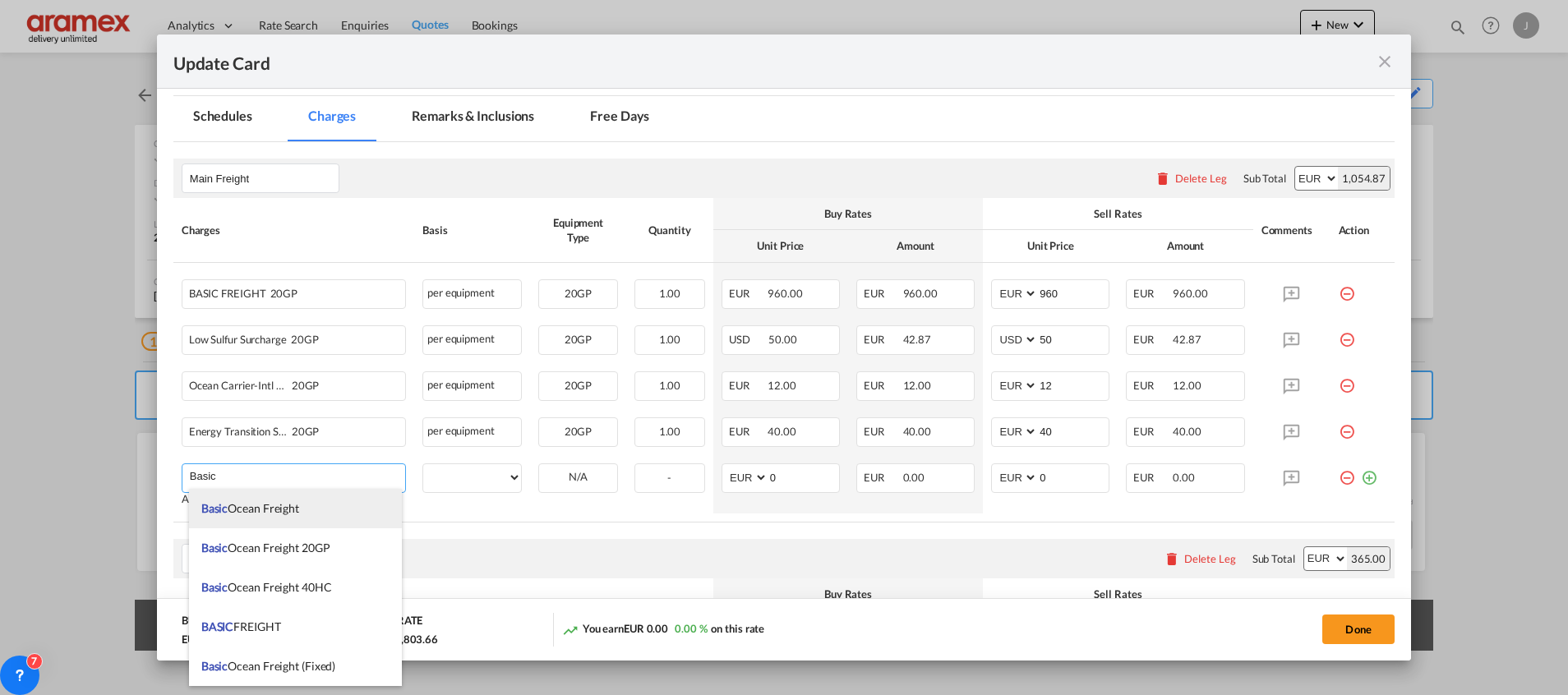
click at [300, 512] on span "Basic Ocean Freight" at bounding box center [249, 508] width 97 height 14
type input "Basic Ocean Freight"
select select "per equipment"
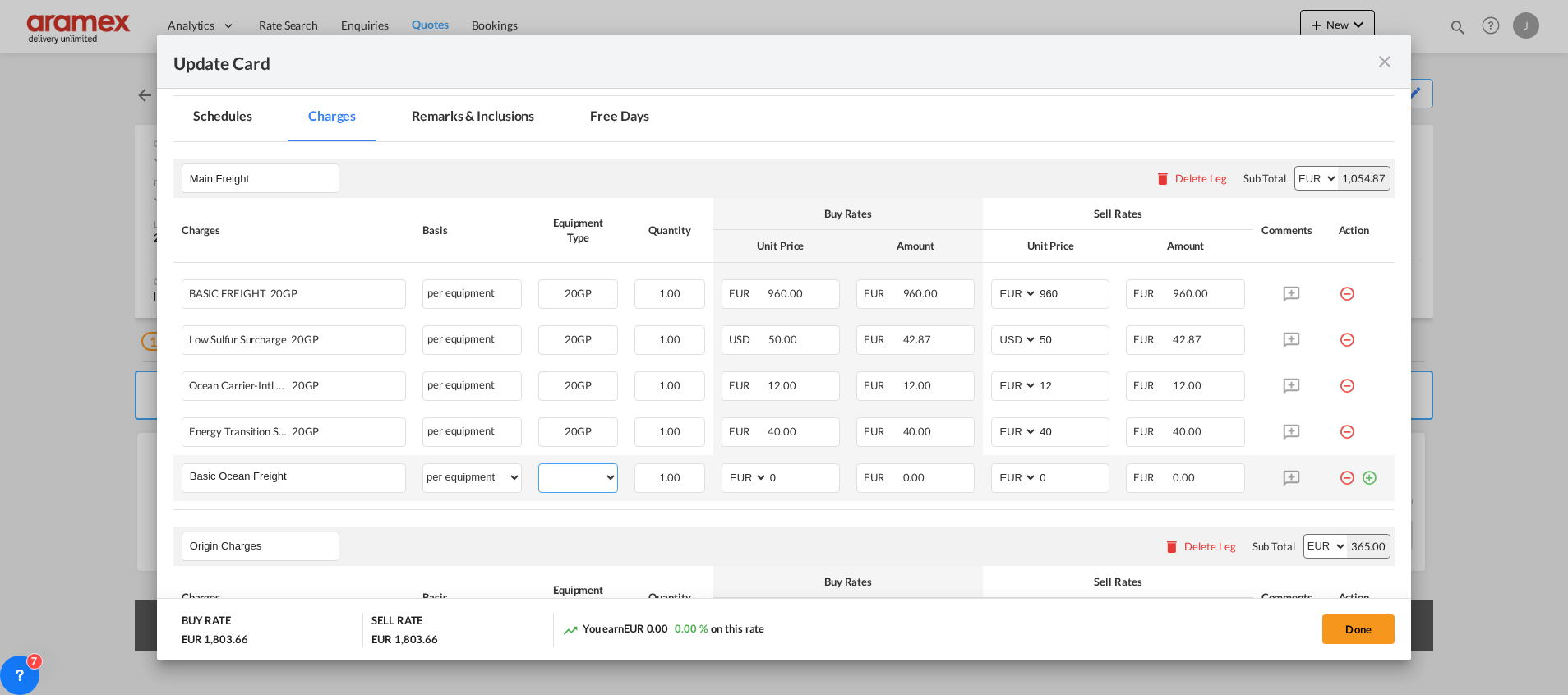
drag, startPoint x: 576, startPoint y: 480, endPoint x: 584, endPoint y: 490, distance: 12.8
click at [576, 480] on select "20GP" at bounding box center [578, 477] width 78 height 22
select select "20GP"
click at [539, 466] on select "20GP" at bounding box center [578, 477] width 78 height 22
drag, startPoint x: 713, startPoint y: 484, endPoint x: 732, endPoint y: 488, distance: 19.4
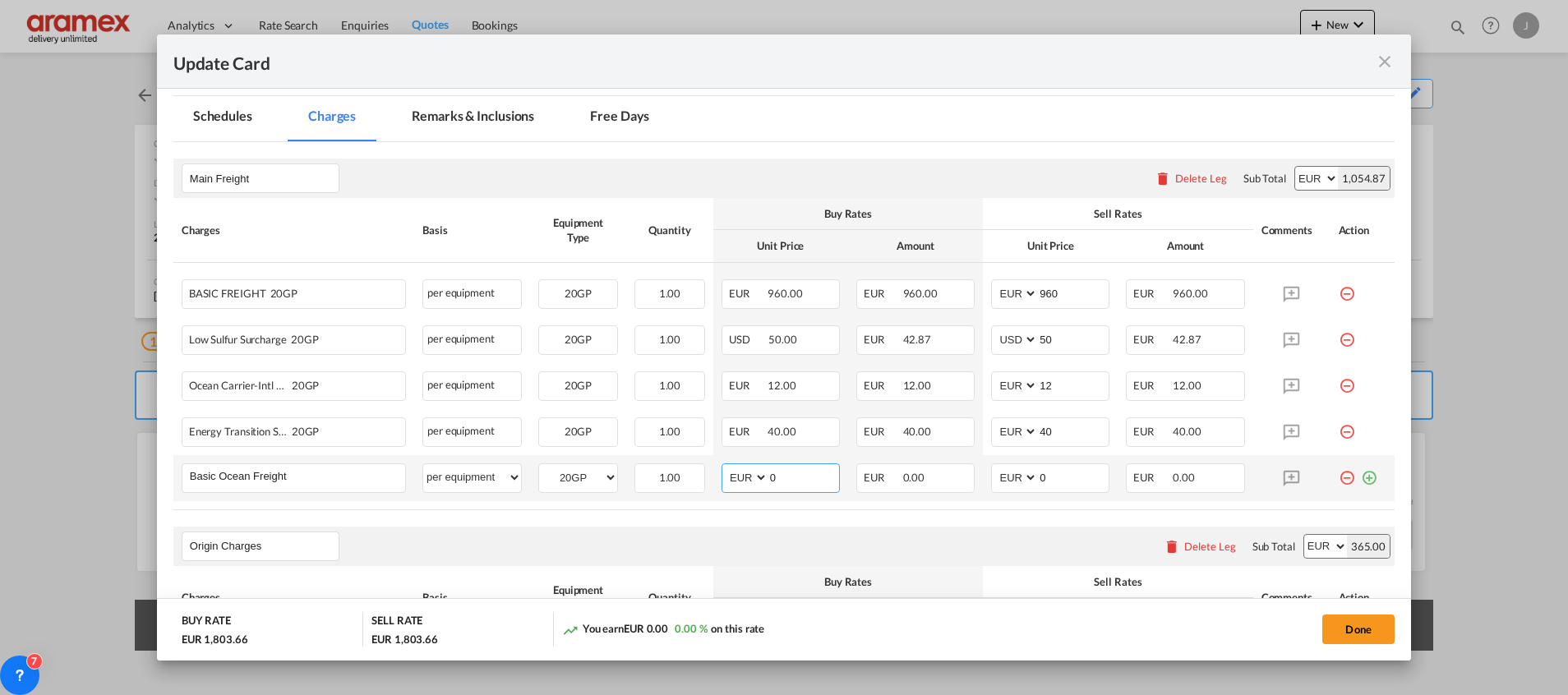
click at [713, 486] on td "AED AFN ALL AMD ANG AOA ARS AUD AWG AZN BAM BBD BDT BGN BHD BIF BMD BND [PERSON…" at bounding box center [780, 478] width 134 height 46
paste input "50"
type input "500"
drag, startPoint x: 1054, startPoint y: 480, endPoint x: 997, endPoint y: 479, distance: 57.0
click at [997, 479] on md-input-container "AED AFN ALL AMD ANG AOA ARS AUD AWG AZN BAM BBD BDT BGN BHD BIF BMD BND BOB BRL…" at bounding box center [1051, 478] width 119 height 30
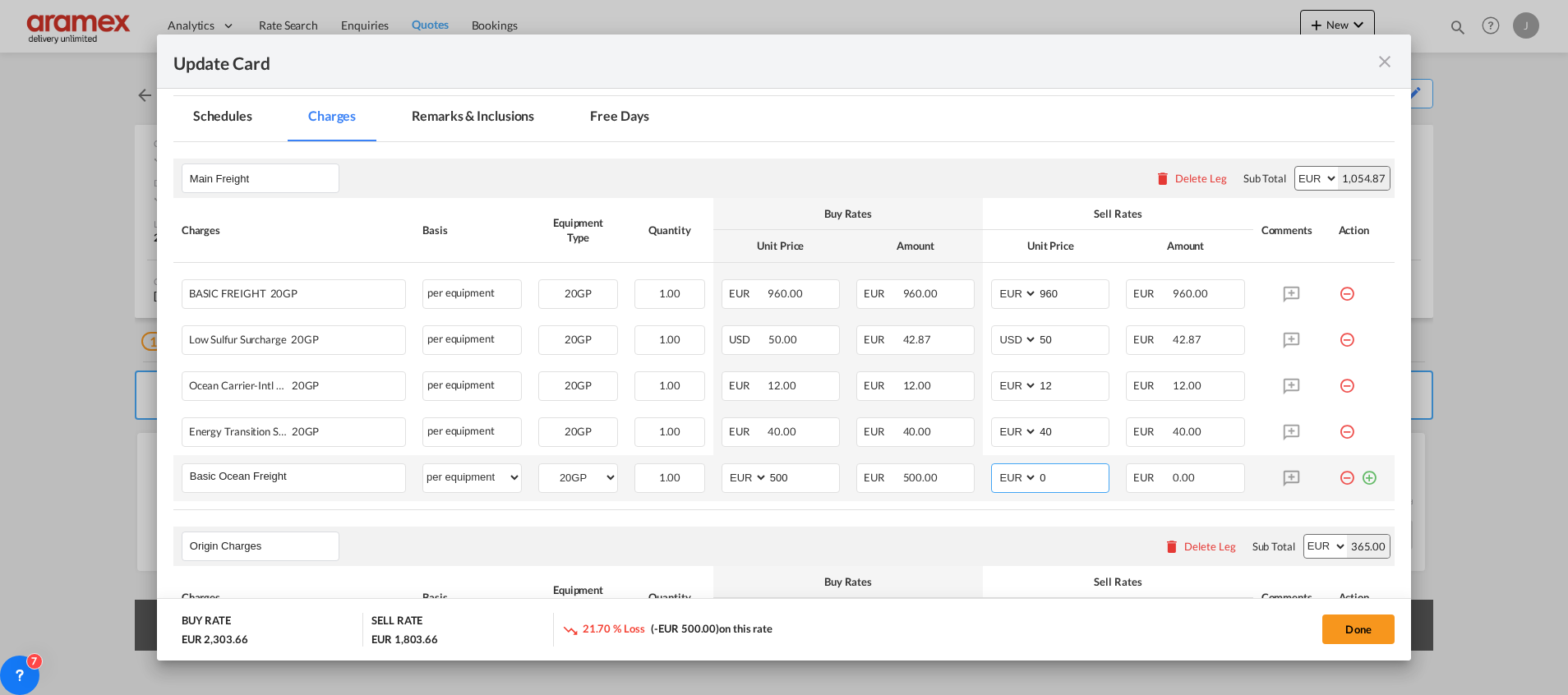
paste input "50"
type input "500"
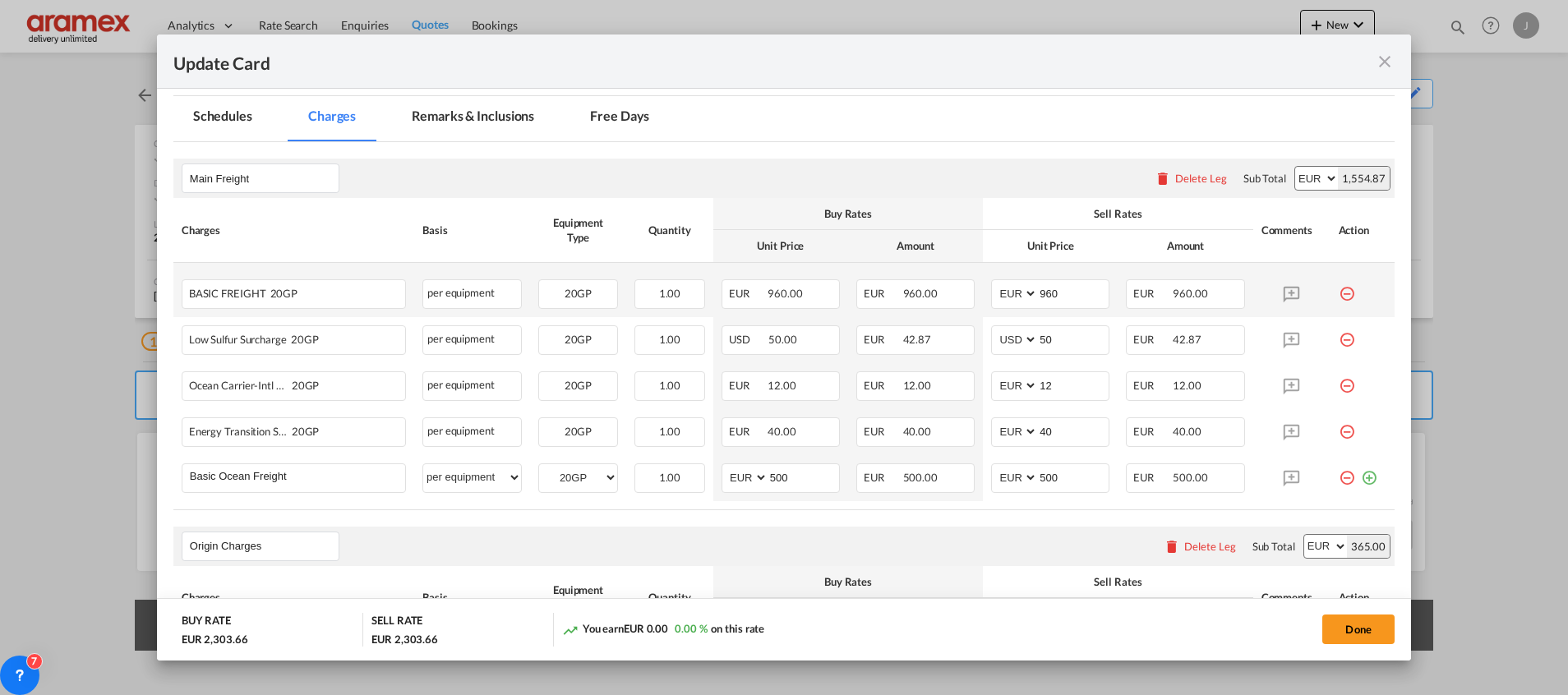
click at [1339, 292] on md-icon "icon-minus-circle-outline red-400-fg" at bounding box center [1347, 287] width 17 height 17
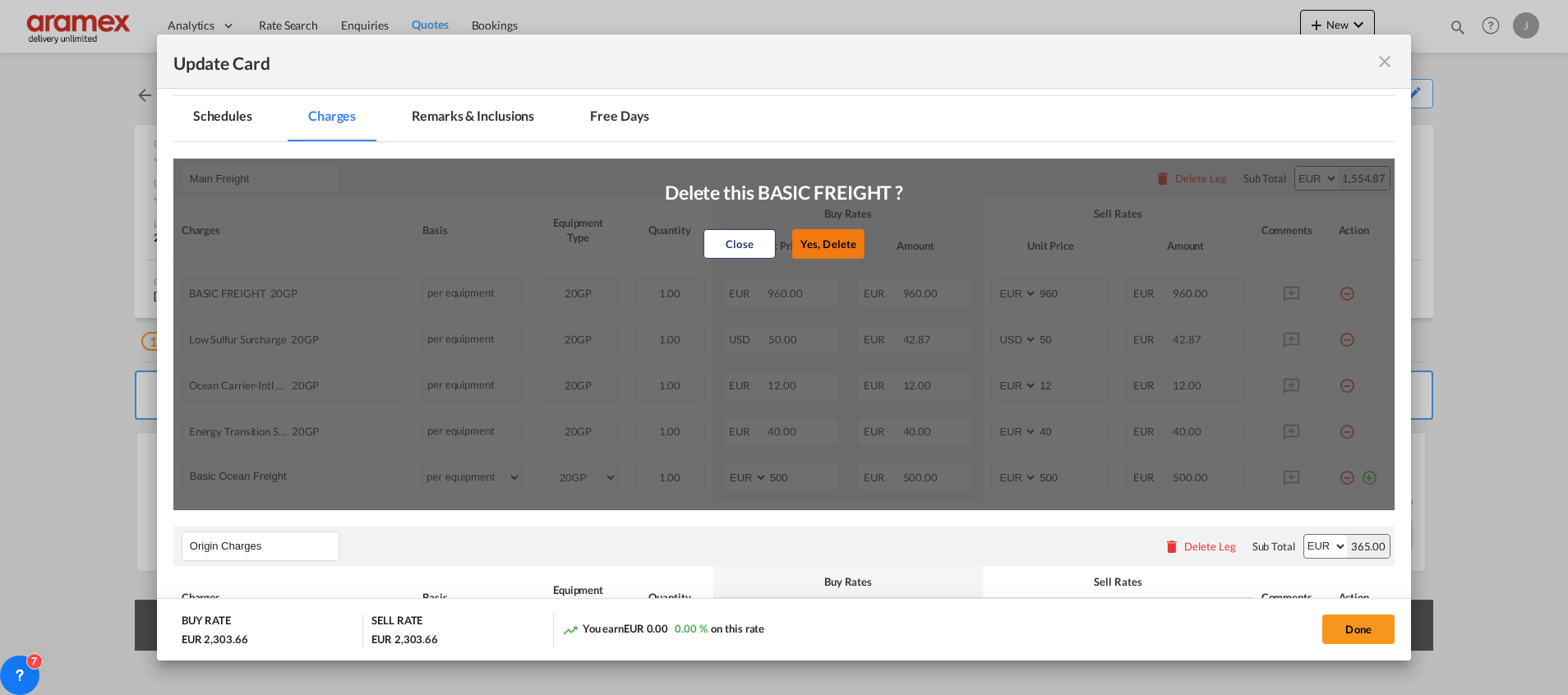
click at [835, 246] on button "Yes, Delete" at bounding box center [828, 244] width 72 height 30
select select "string:USD"
type input "50"
select select "string:EUR"
type input "12"
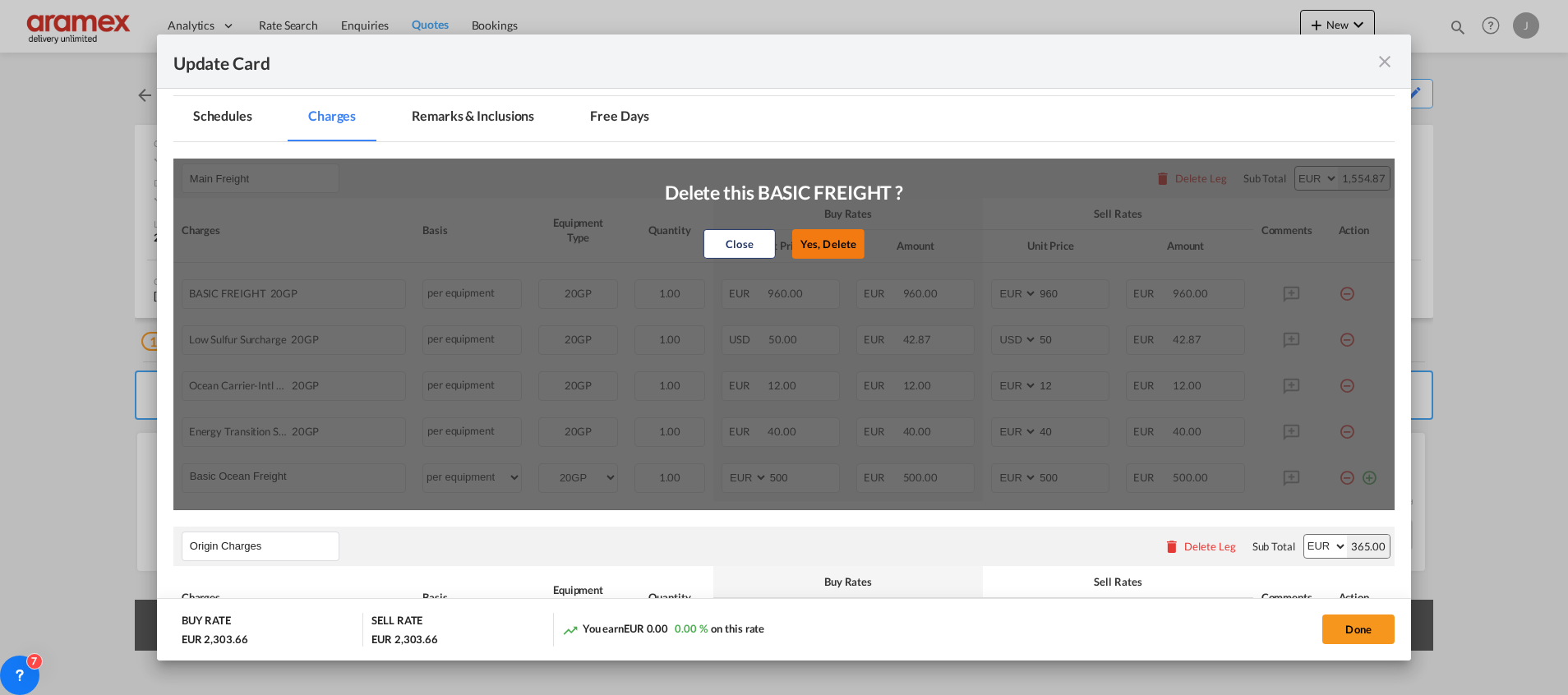
type input "40"
type input "500"
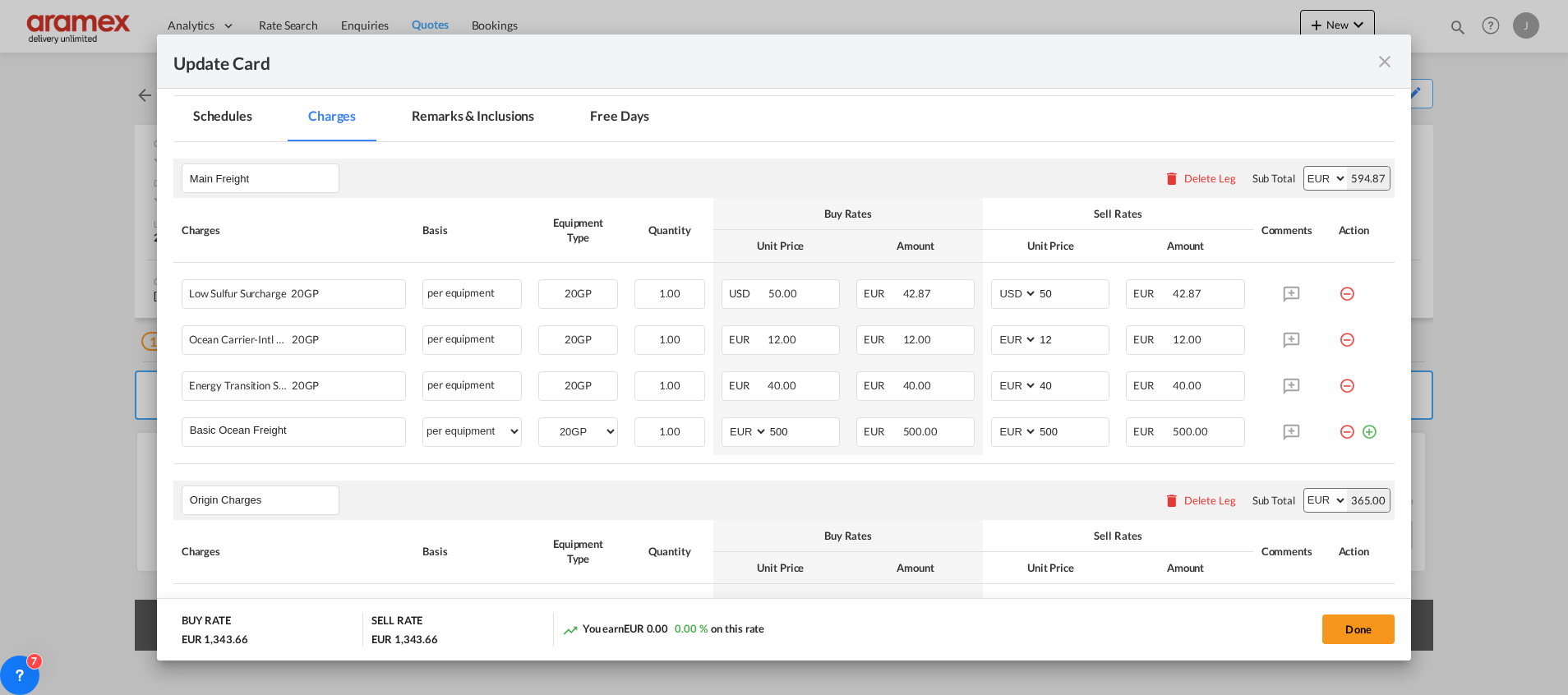
click at [1361, 434] on md-icon "icon-plus-circle-outline green-400-fg" at bounding box center [1370, 425] width 17 height 17
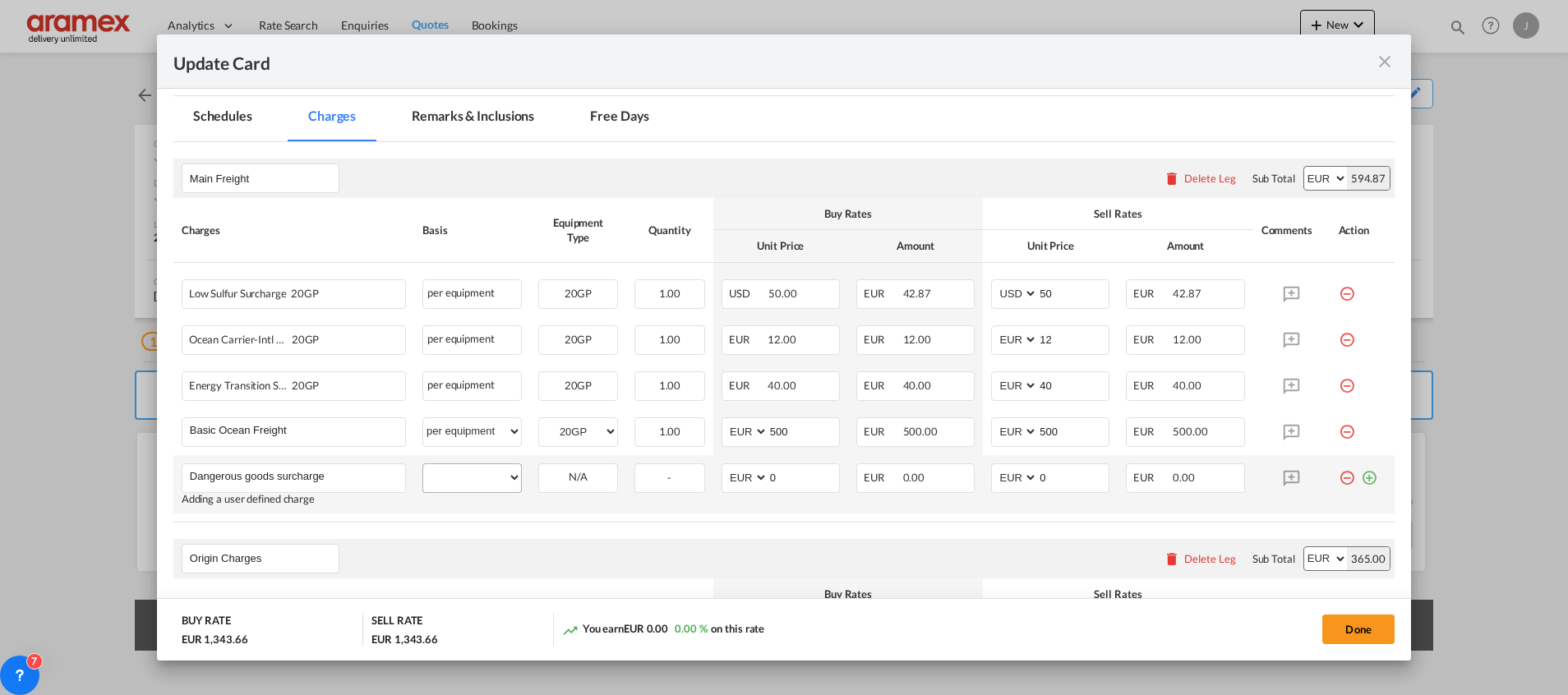
type input "Dangerous goods surcharge"
drag, startPoint x: 481, startPoint y: 474, endPoint x: 481, endPoint y: 463, distance: 11.0
click at [481, 474] on select "per equipment per container per B/L per shipping bill per shipment % on freight…" at bounding box center [471, 477] width 97 height 26
select select "per equipment"
click at [423, 464] on select "per equipment per container per B/L per shipping bill per shipment % on freight…" at bounding box center [471, 477] width 97 height 26
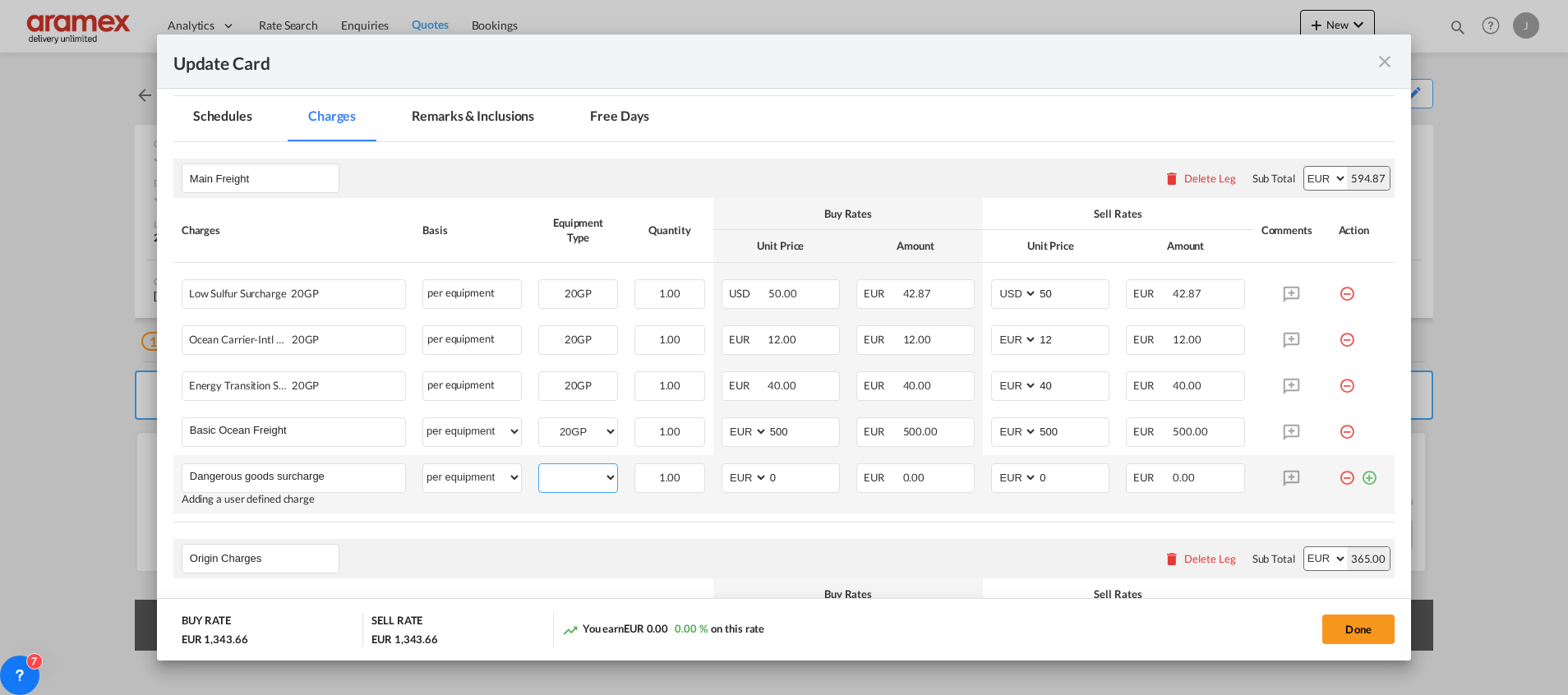
click at [575, 478] on select "20GP" at bounding box center [578, 477] width 78 height 22
select select "20GP"
click at [539, 466] on select "20GP" at bounding box center [578, 477] width 78 height 22
drag, startPoint x: 792, startPoint y: 476, endPoint x: 725, endPoint y: 479, distance: 67.1
click at [725, 479] on md-input-container "AED AFN ALL AMD ANG AOA ARS AUD AWG AZN BAM BBD BDT BGN BHD BIF BMD BND BOB BRL…" at bounding box center [781, 478] width 119 height 30
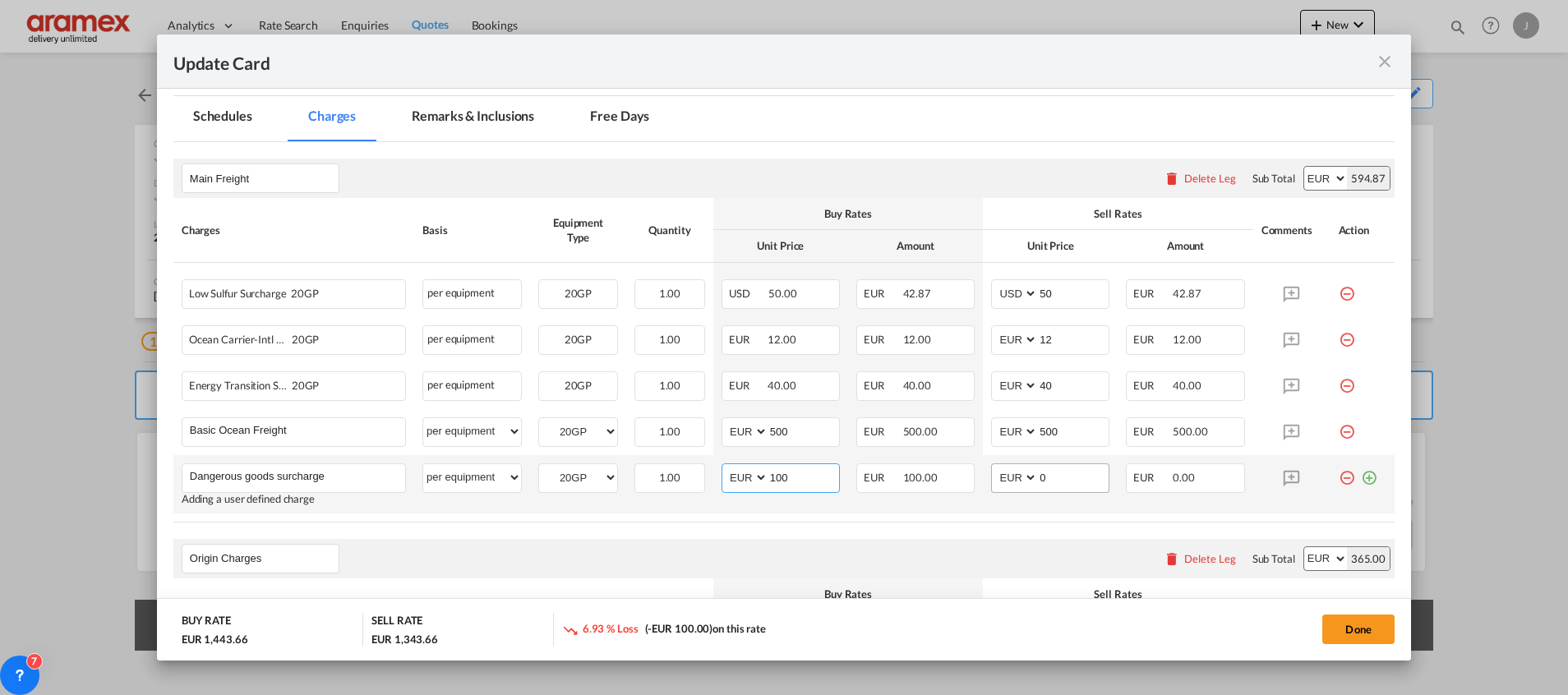
type input "100"
drag, startPoint x: 1057, startPoint y: 474, endPoint x: 973, endPoint y: 481, distance: 84.3
click at [983, 481] on td "AED AFN ALL AMD ANG AOA ARS AUD AWG AZN BAM BBD BDT BGN BHD BIF BMD BND [PERSON…" at bounding box center [1050, 484] width 134 height 58
type input "100"
click at [835, 529] on rate-modification "Main Freight Please enter leg name Leg Name Already Exists Delete Leg Sub Total…" at bounding box center [784, 695] width 1221 height 1106
